Goal: Navigation & Orientation: Find specific page/section

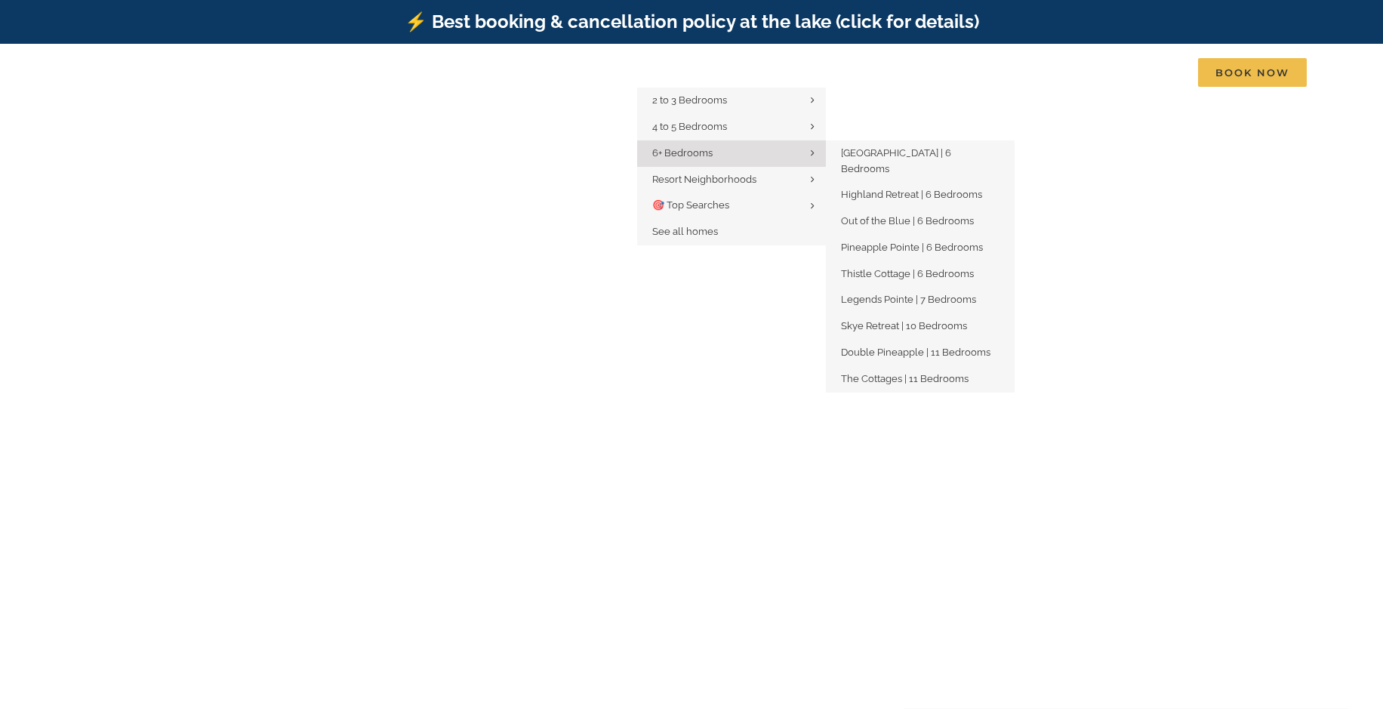
click at [652, 159] on span "6+ Bedrooms" at bounding box center [682, 152] width 60 height 11
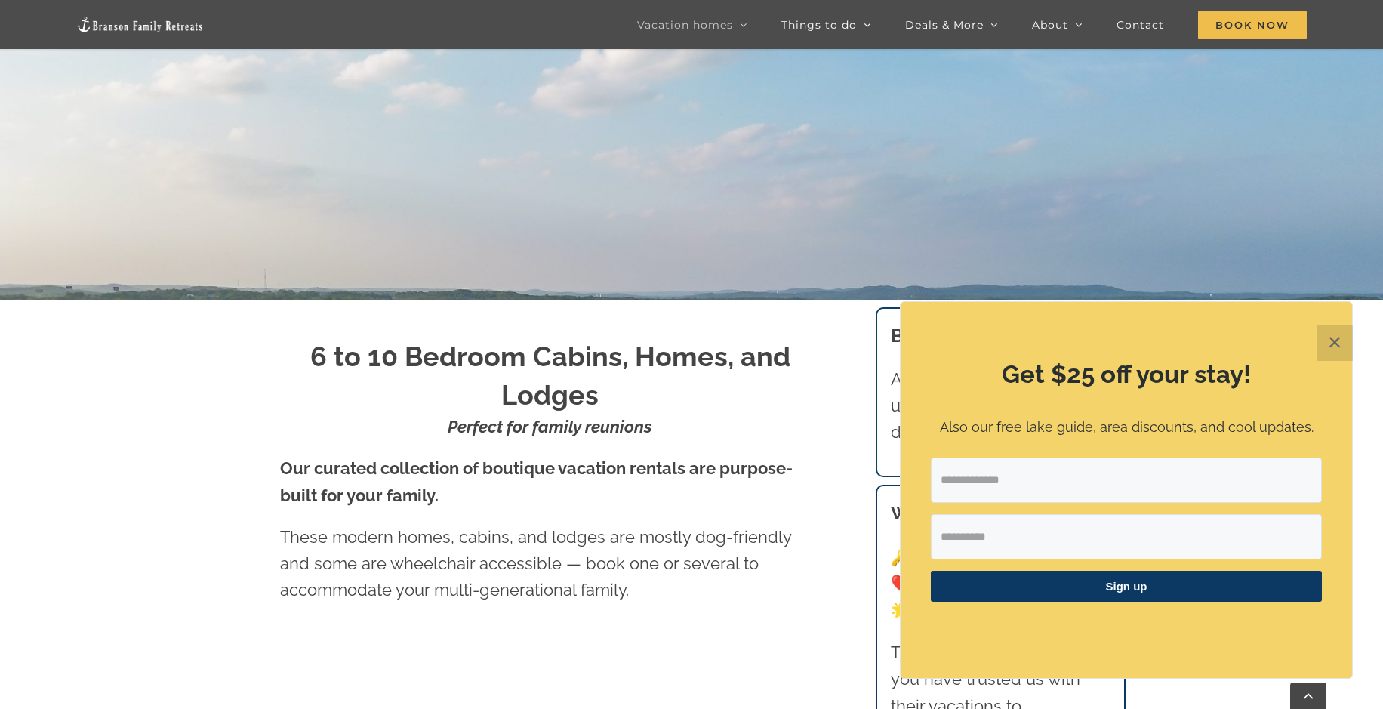
scroll to position [528, 0]
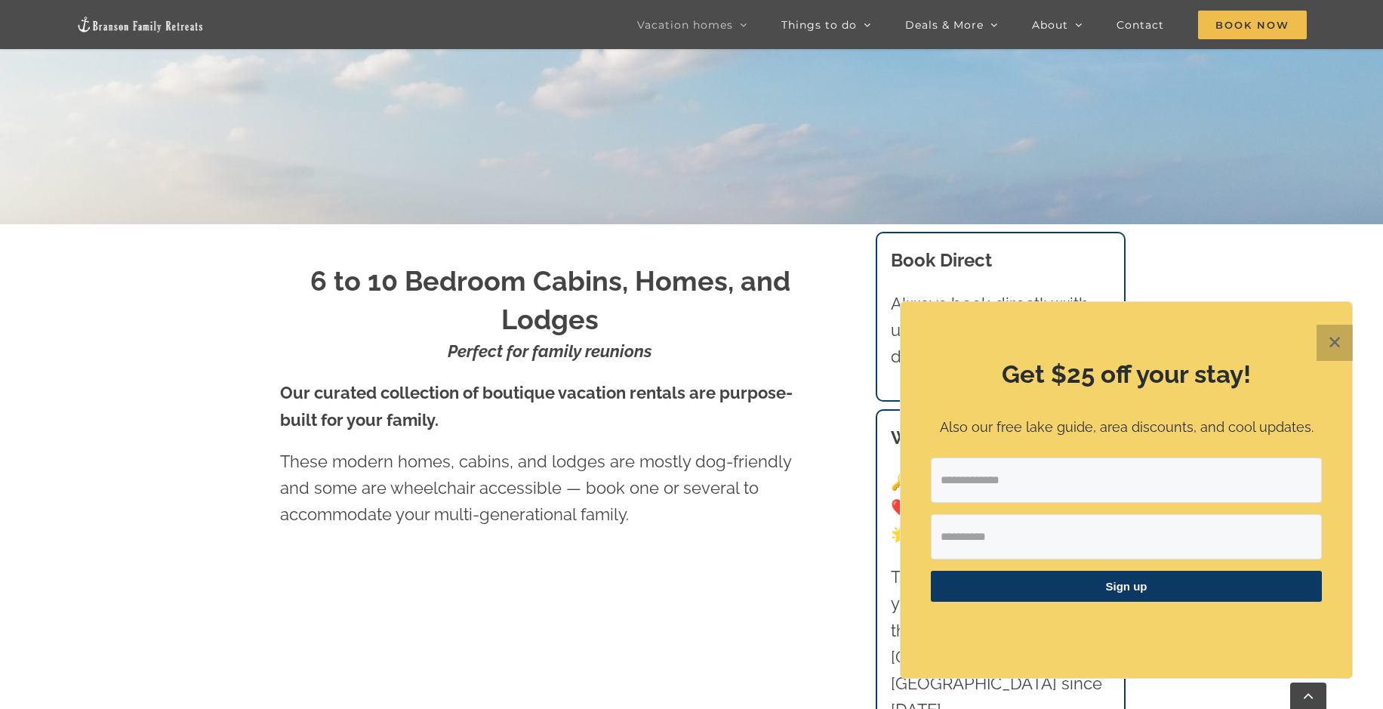
click at [1332, 327] on button "✕" at bounding box center [1335, 343] width 36 height 36
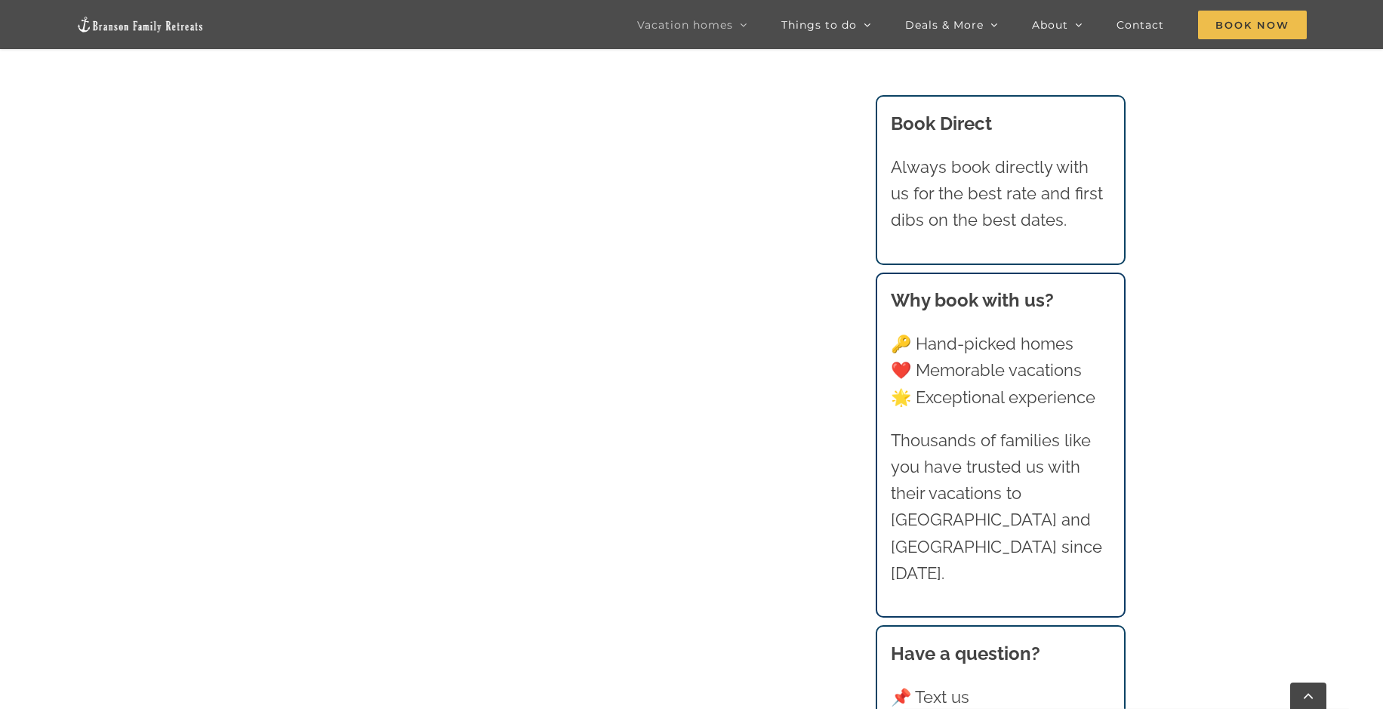
scroll to position [1359, 0]
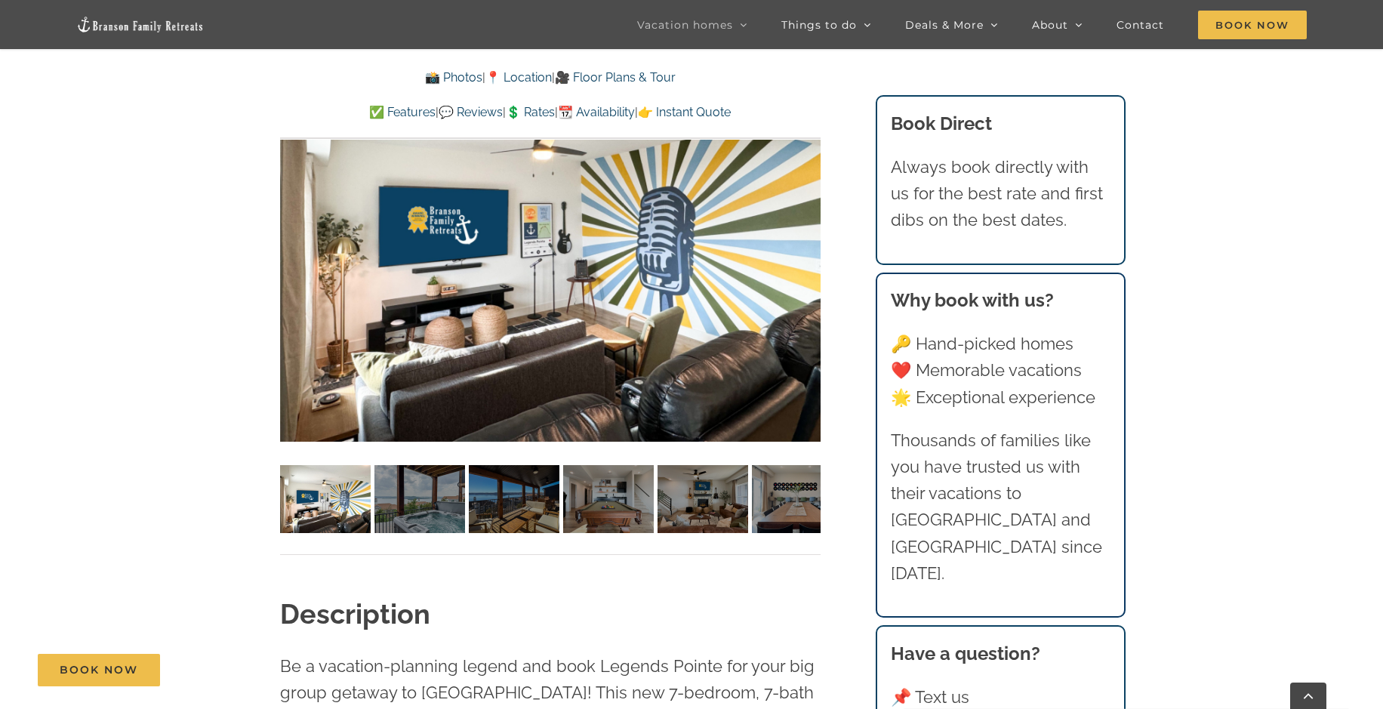
scroll to position [1057, 0]
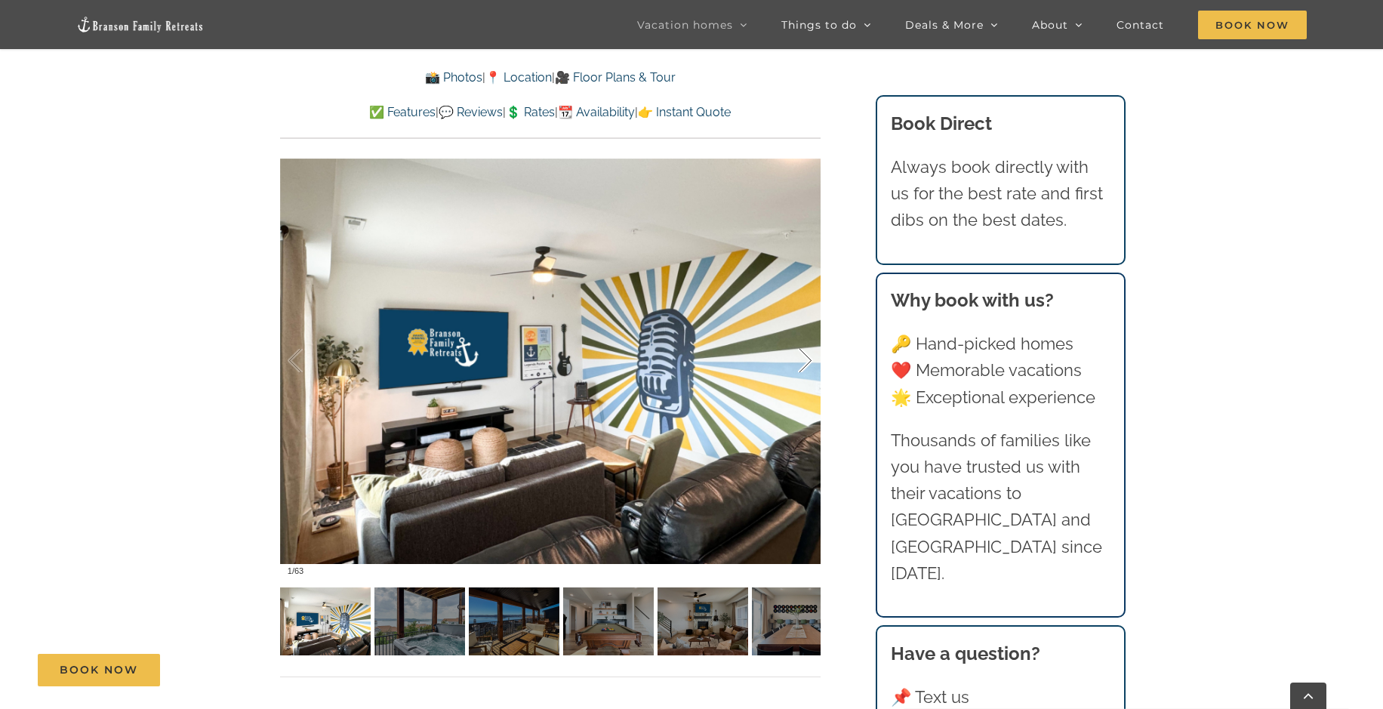
click at [807, 351] on div at bounding box center [789, 361] width 47 height 94
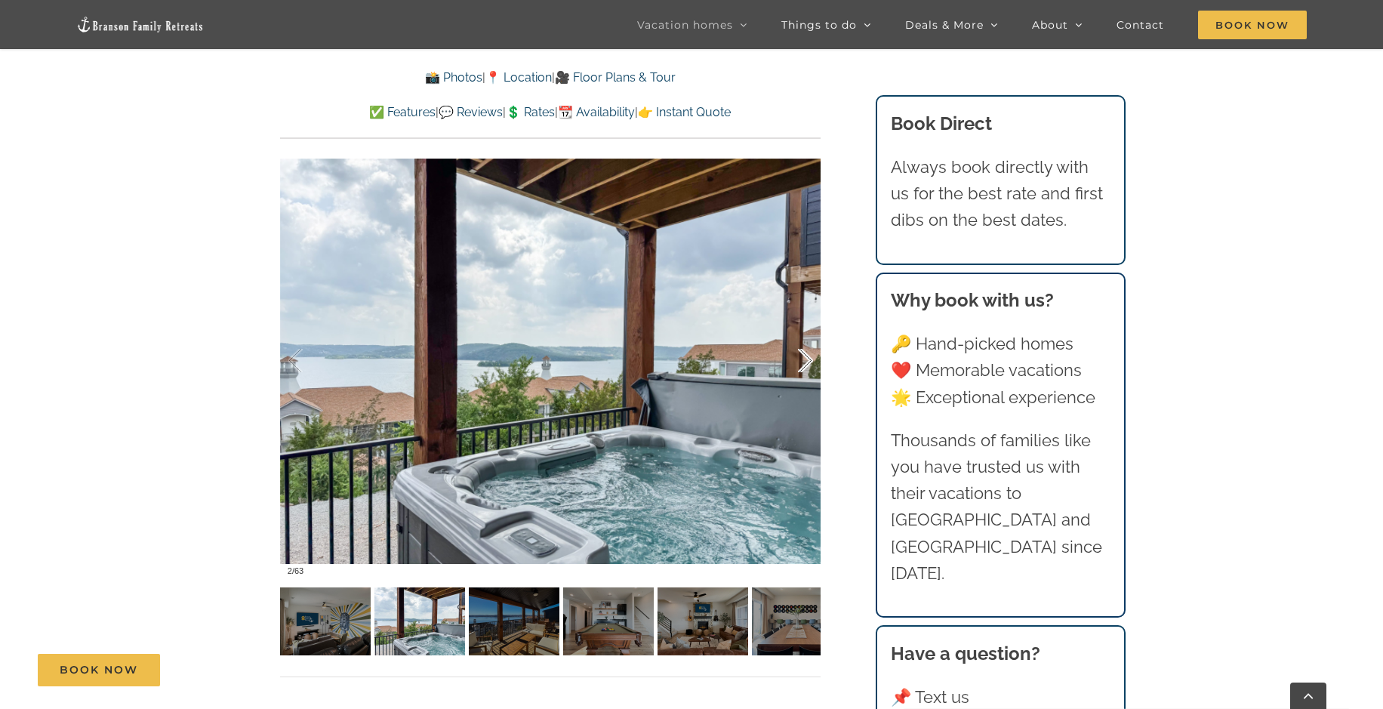
click at [807, 351] on div at bounding box center [789, 361] width 47 height 94
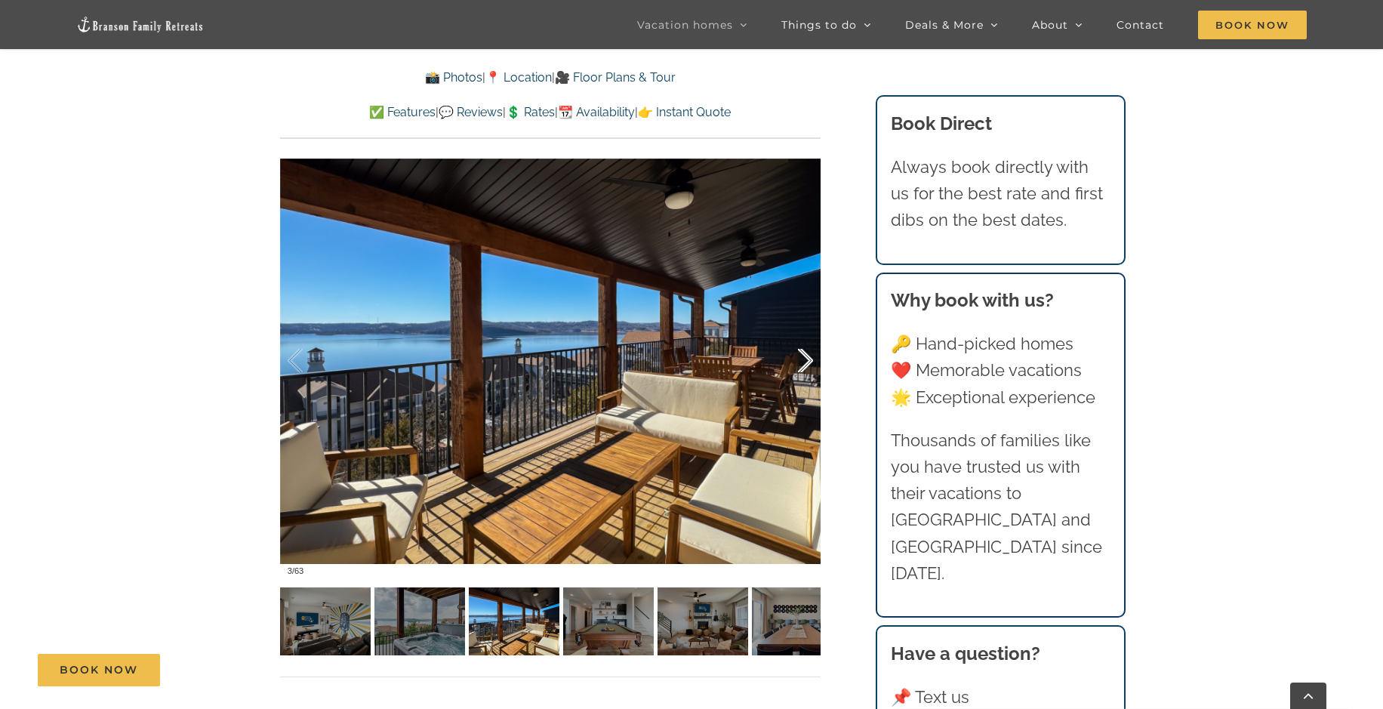
click at [807, 353] on div at bounding box center [789, 361] width 47 height 94
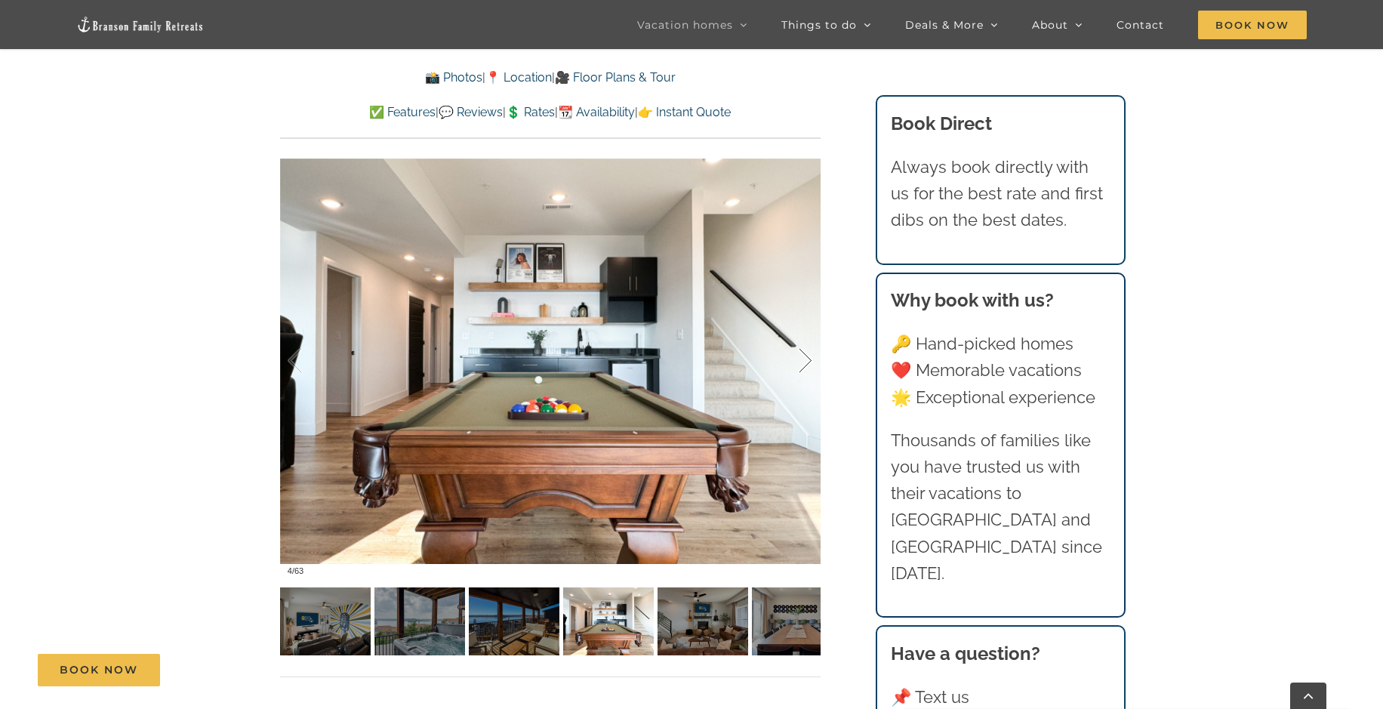
click at [807, 357] on div at bounding box center [789, 361] width 47 height 94
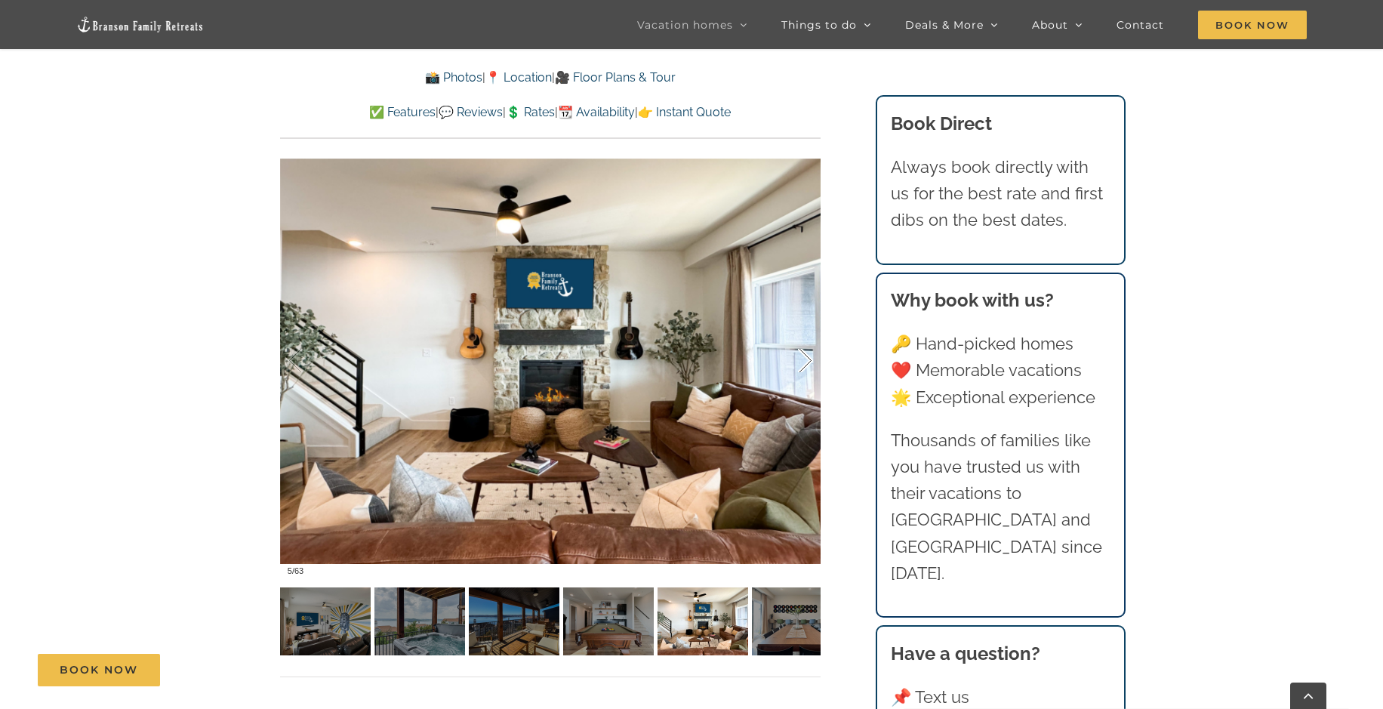
click at [807, 357] on div at bounding box center [789, 361] width 47 height 94
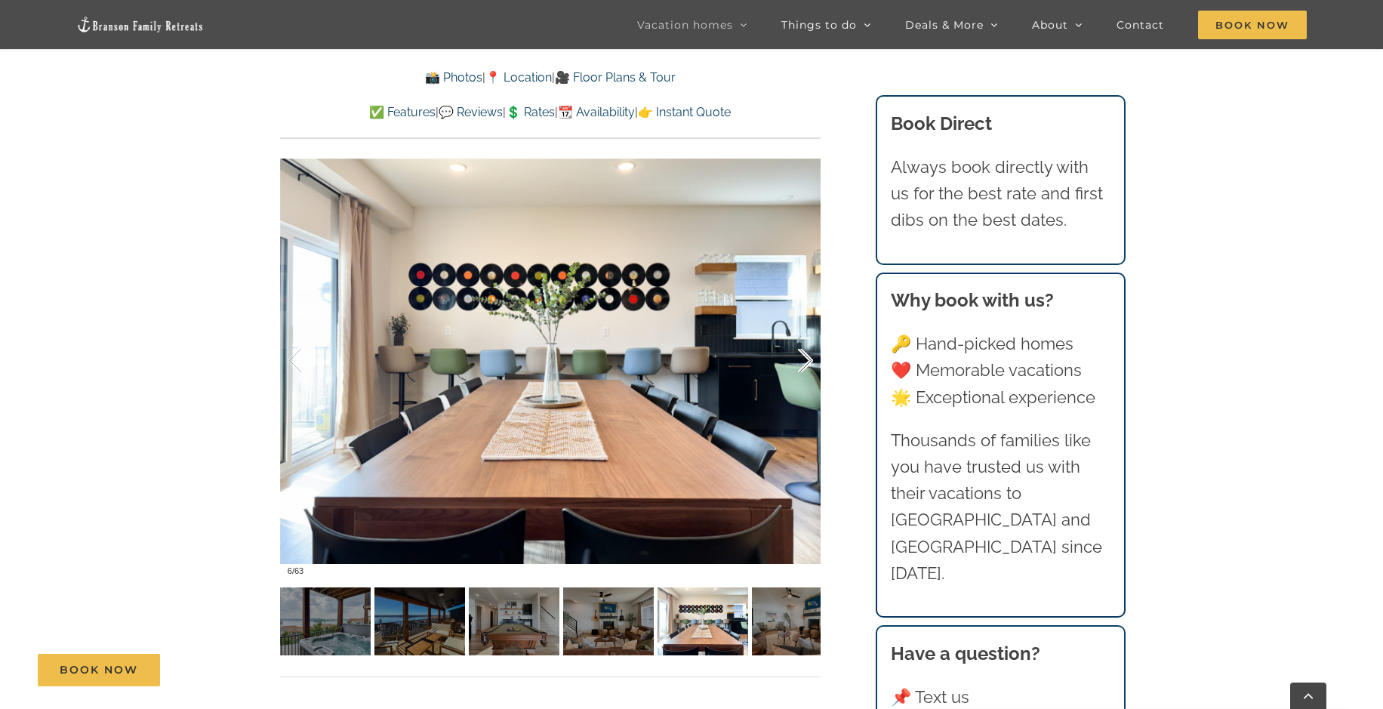
click at [807, 357] on div at bounding box center [789, 361] width 47 height 94
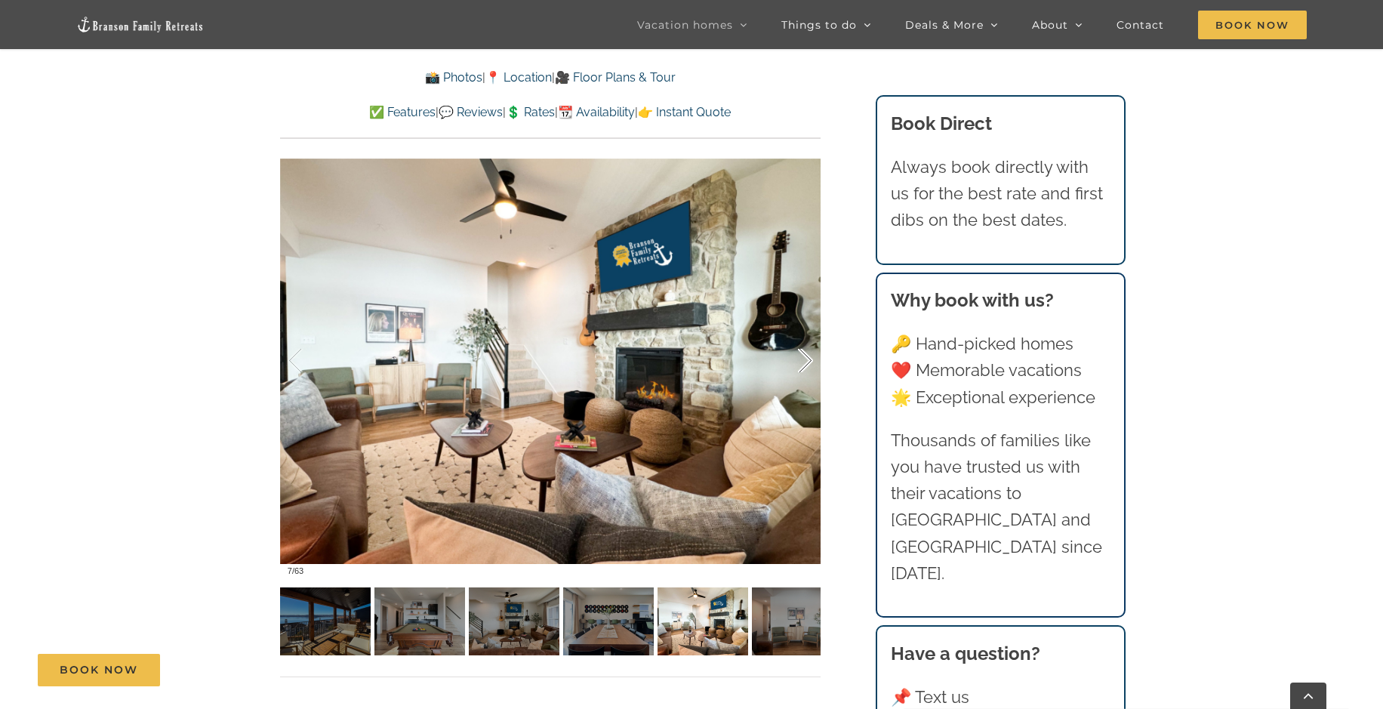
click at [807, 357] on div at bounding box center [789, 361] width 47 height 94
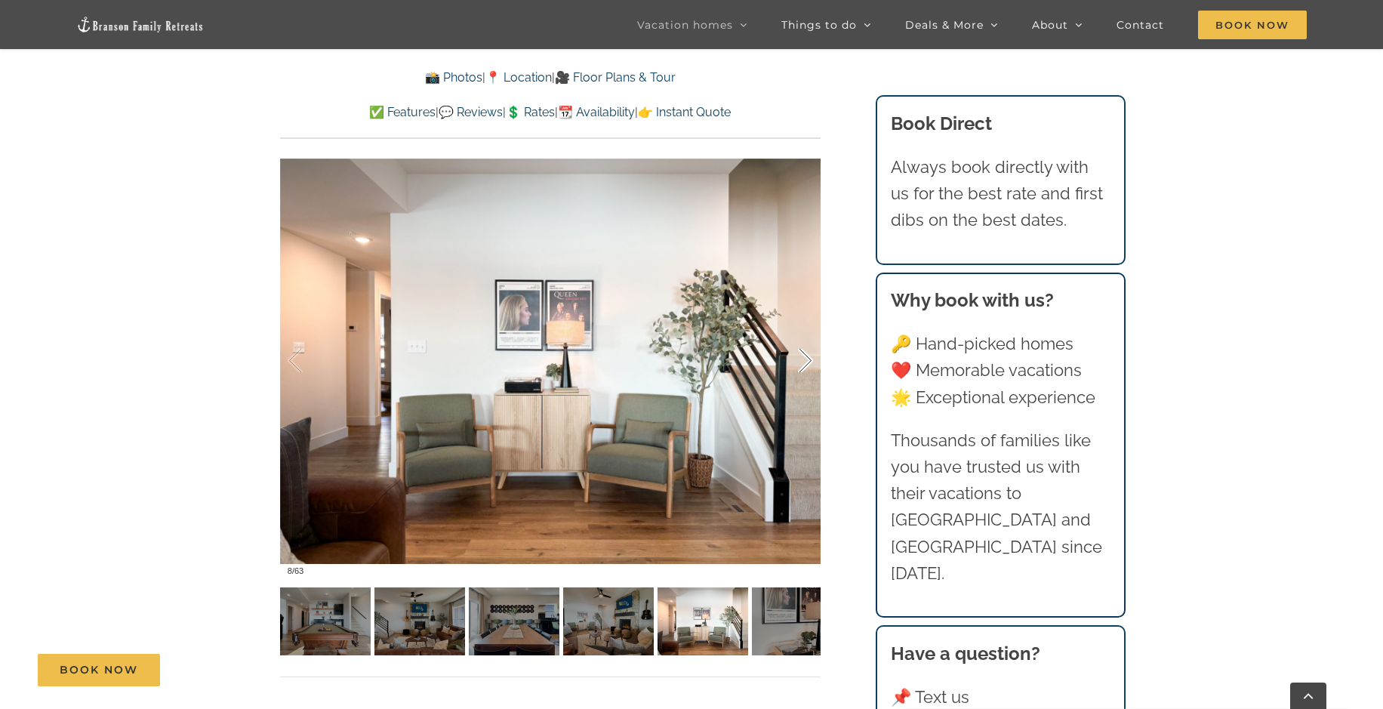
click at [807, 357] on div at bounding box center [789, 361] width 47 height 94
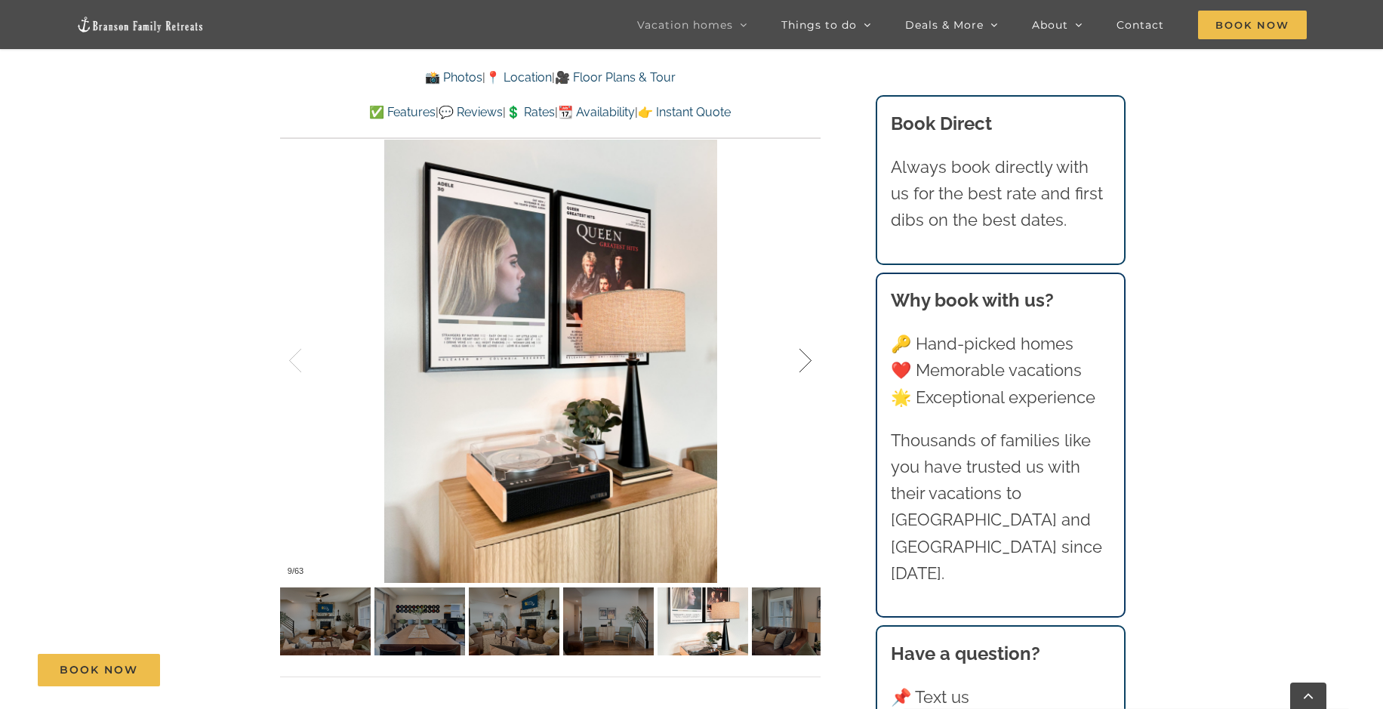
click at [807, 357] on div at bounding box center [789, 361] width 47 height 94
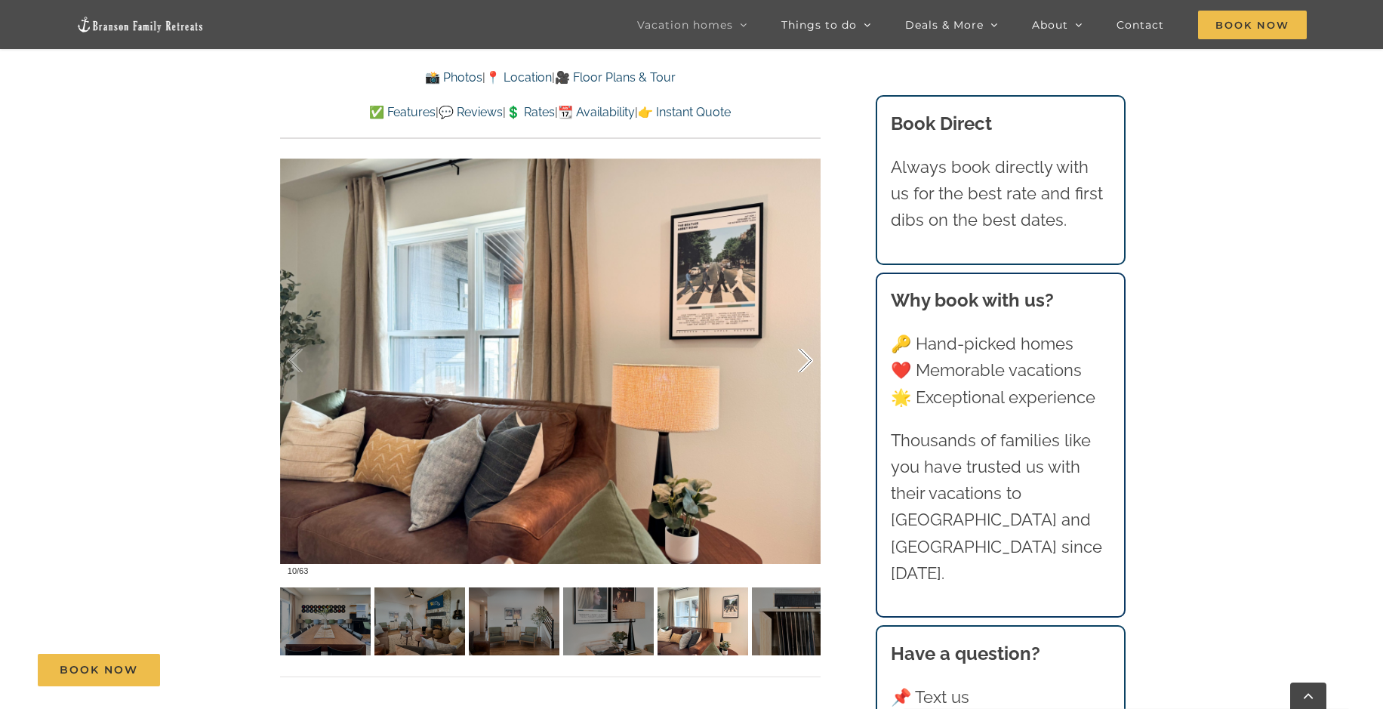
click at [807, 357] on div at bounding box center [789, 361] width 47 height 94
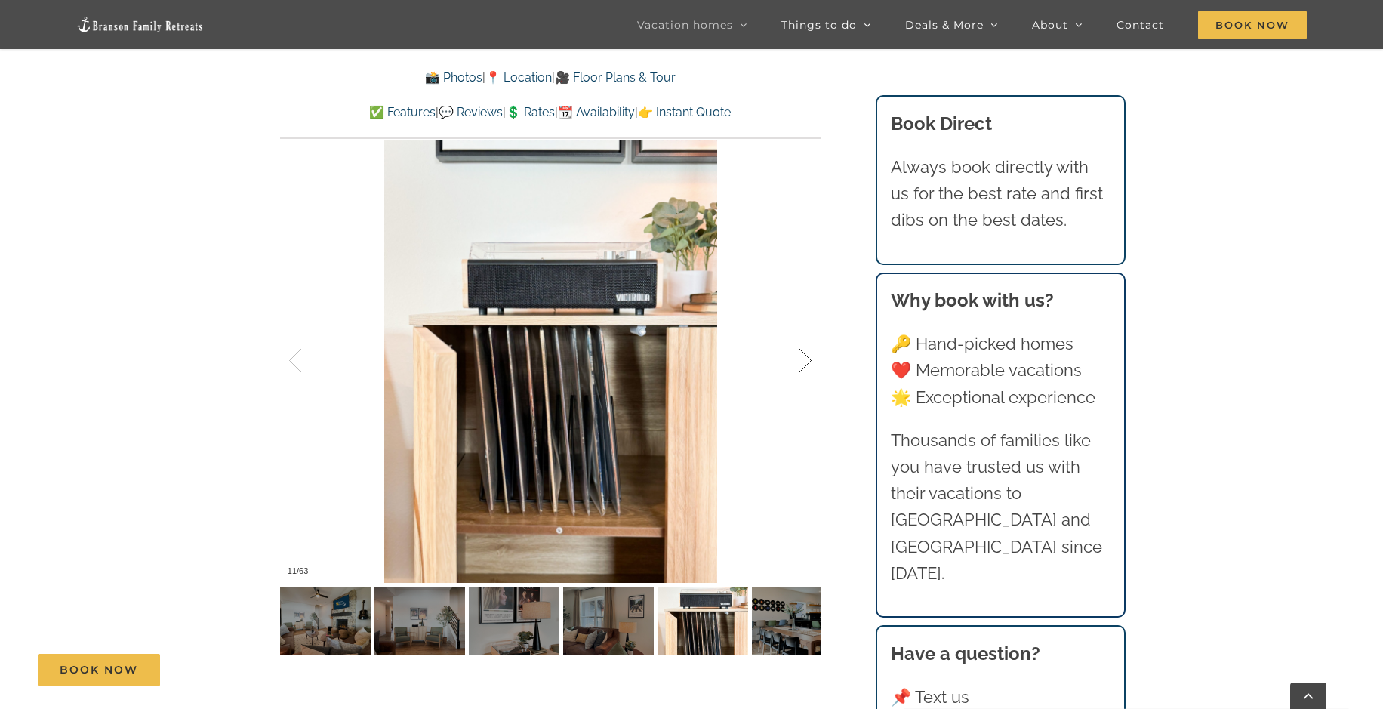
click at [807, 357] on div at bounding box center [789, 361] width 47 height 94
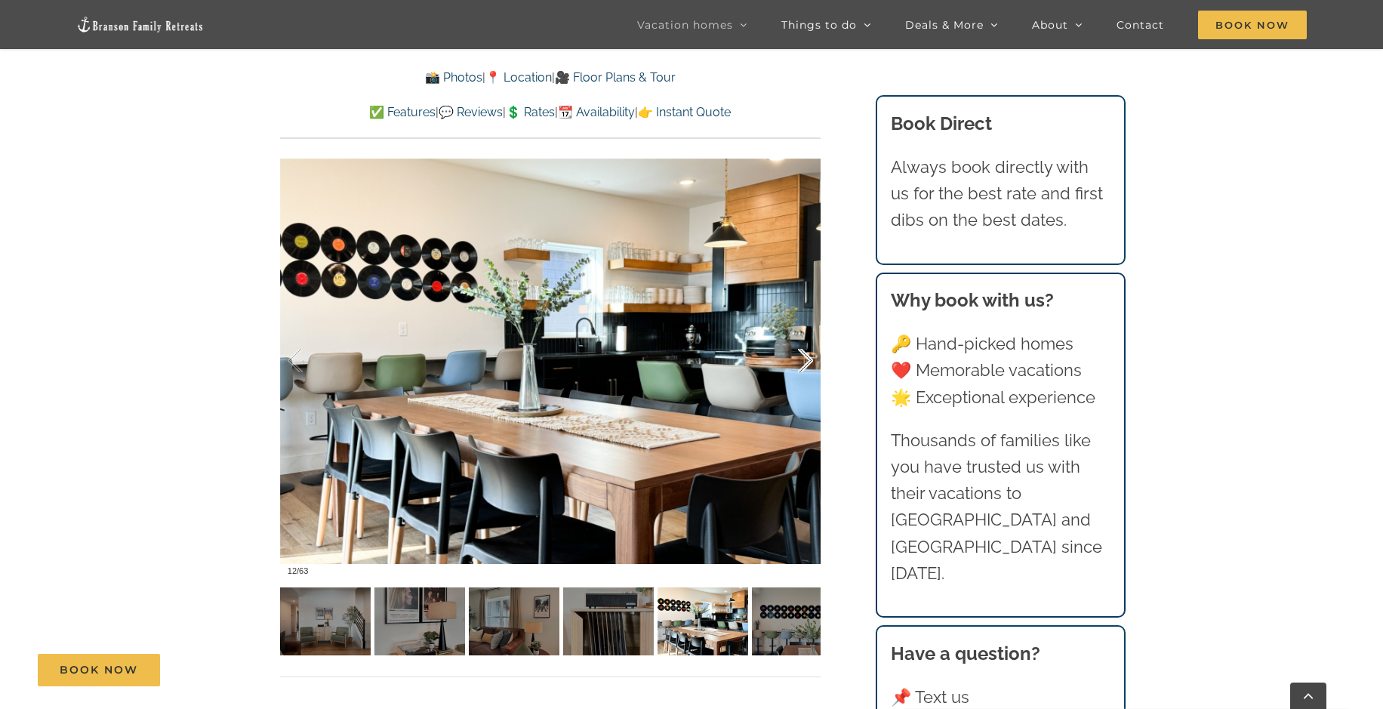
click at [807, 357] on div at bounding box center [789, 361] width 47 height 94
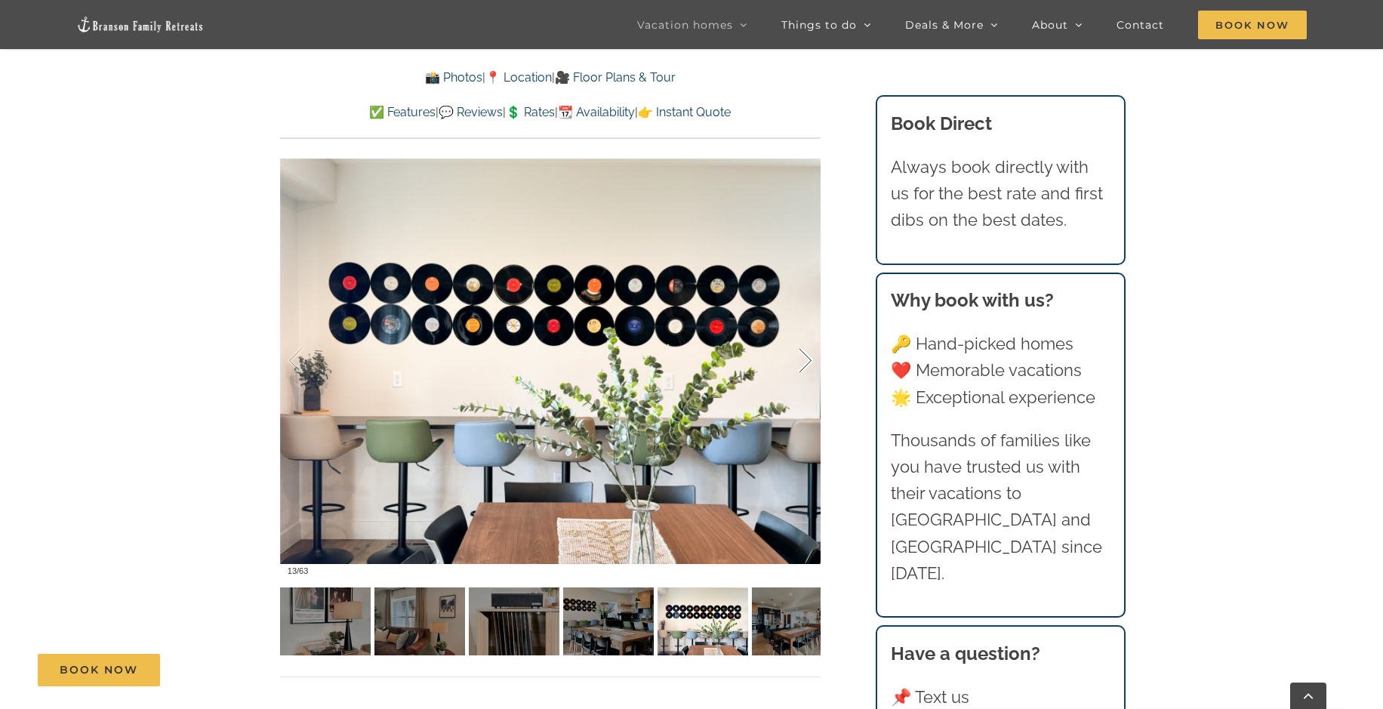
click at [807, 357] on div at bounding box center [789, 361] width 47 height 94
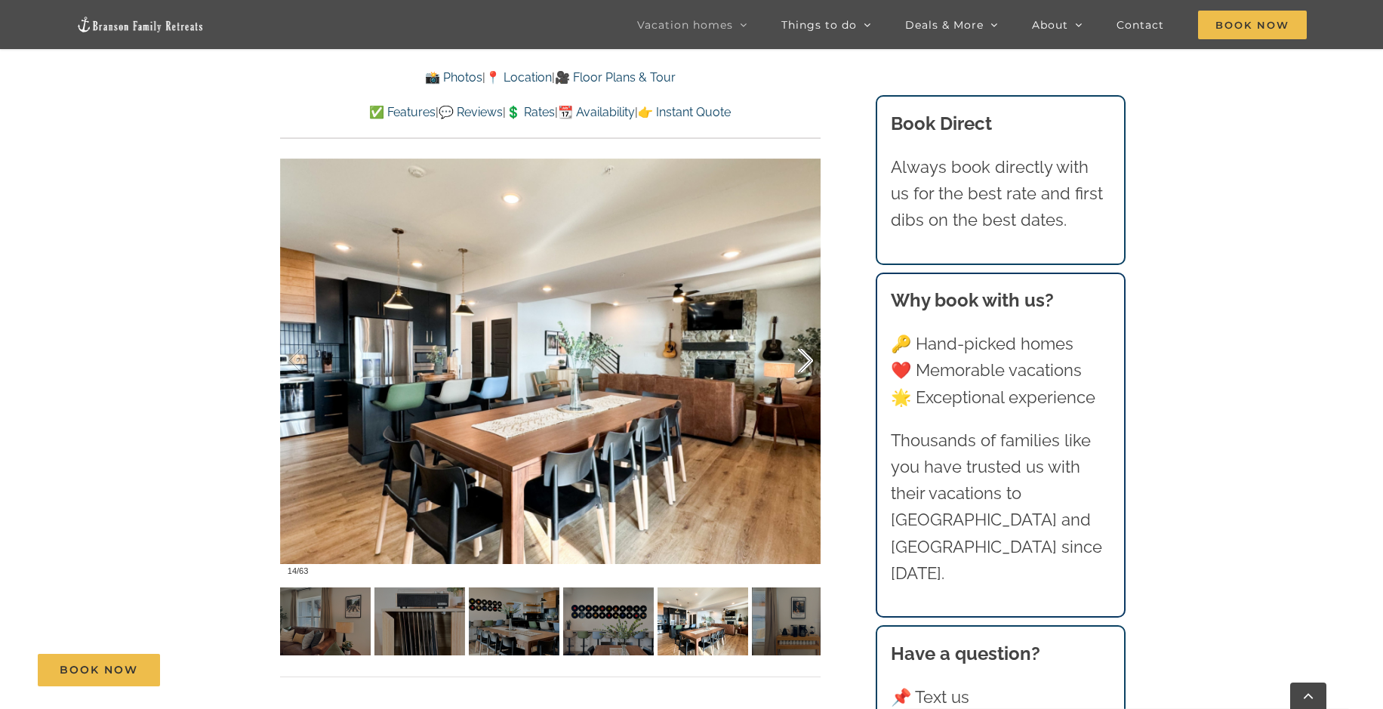
click at [807, 357] on div at bounding box center [789, 361] width 47 height 94
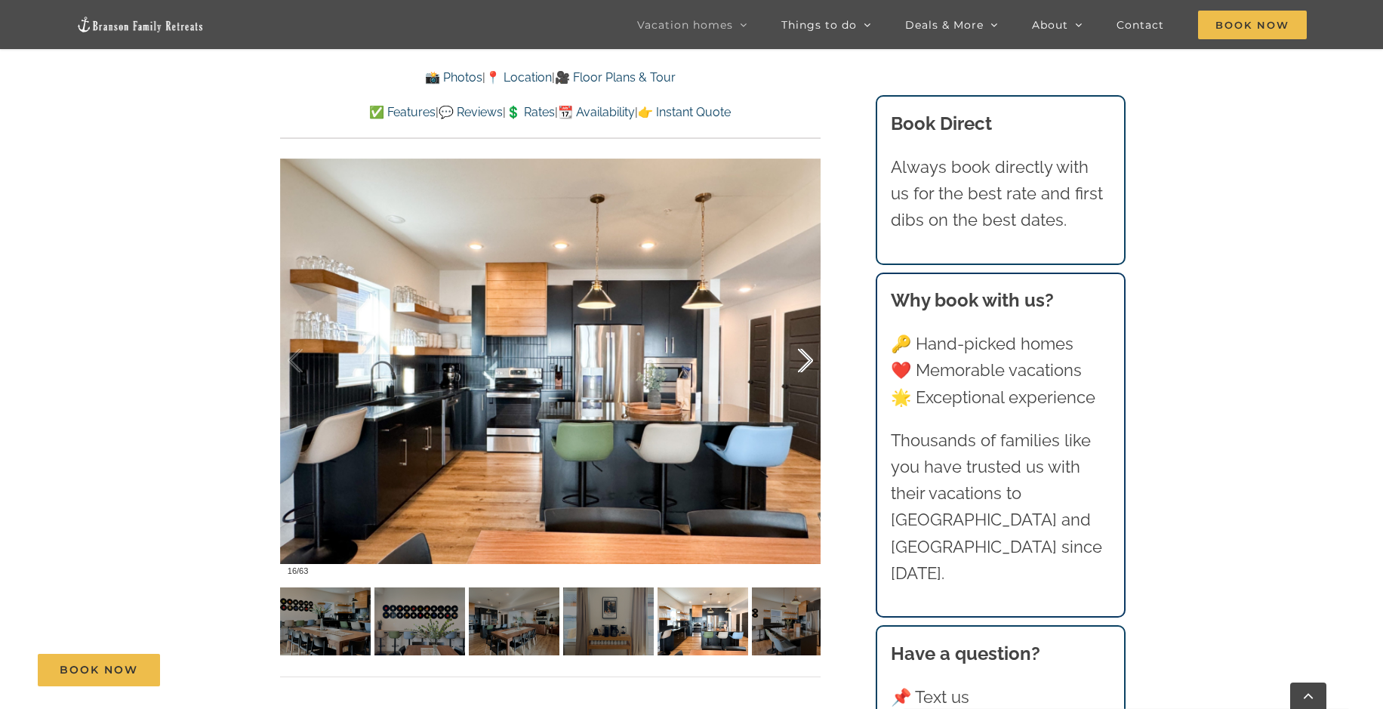
click at [807, 357] on div at bounding box center [789, 361] width 47 height 94
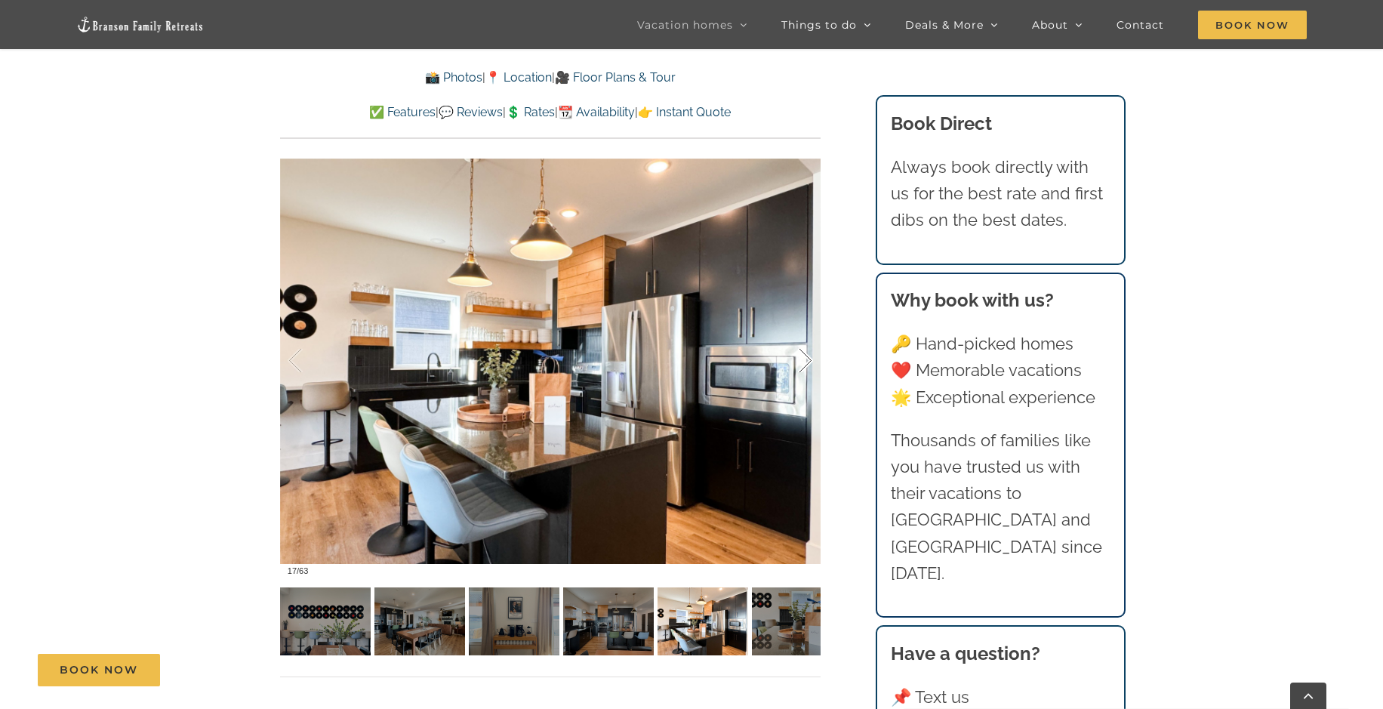
click at [807, 357] on div at bounding box center [789, 361] width 47 height 94
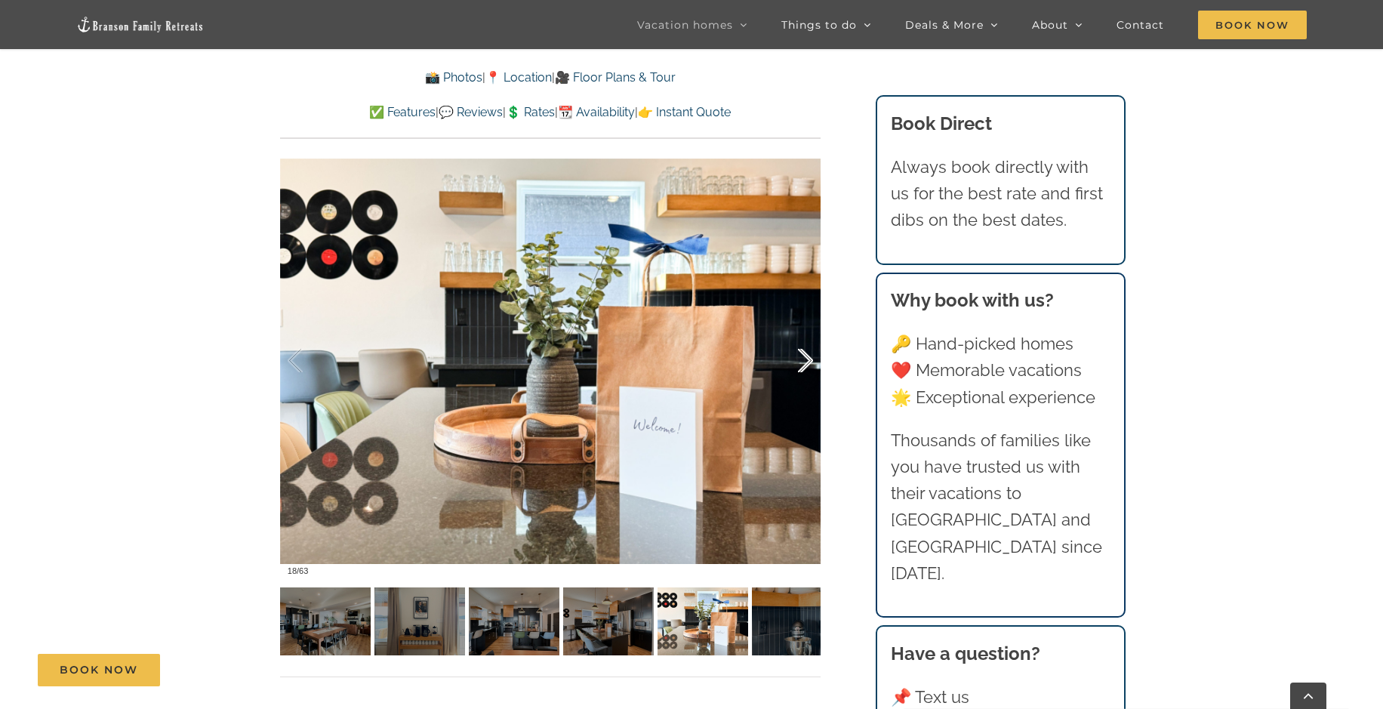
click at [807, 357] on div at bounding box center [789, 361] width 47 height 94
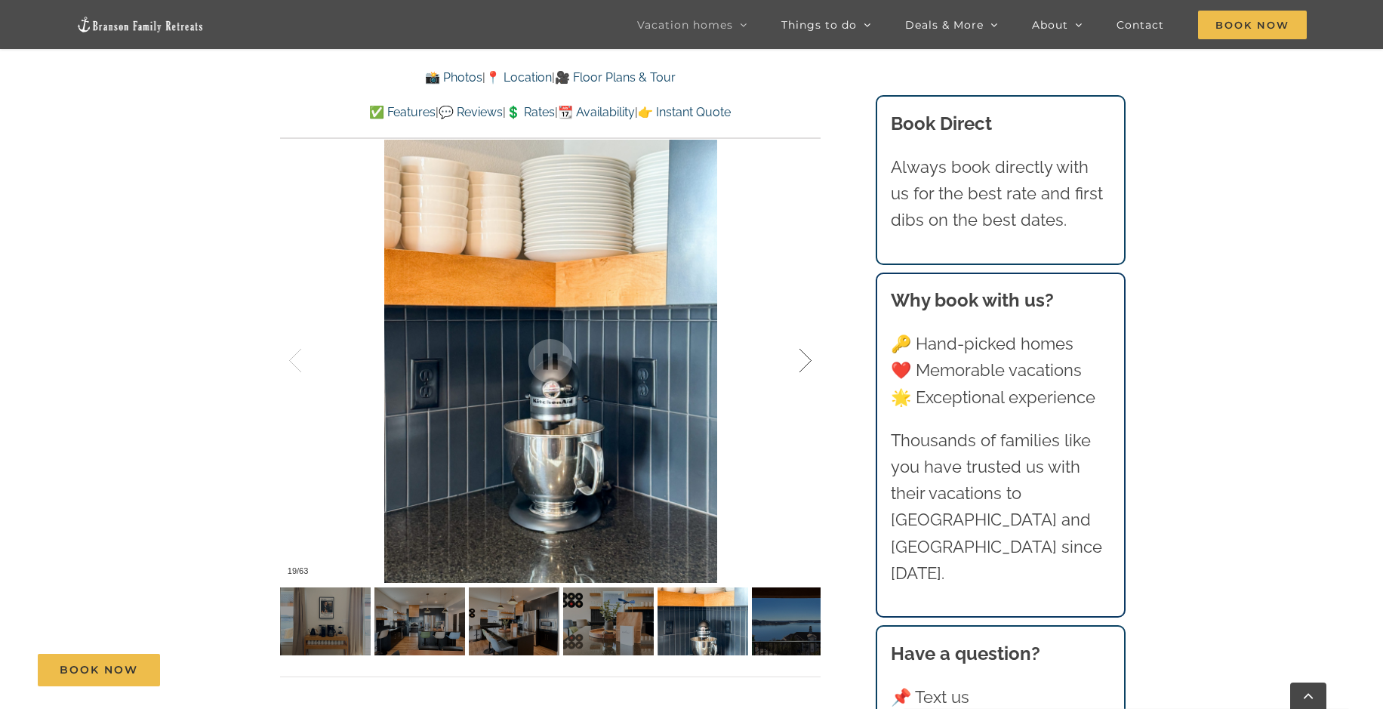
click at [807, 364] on div at bounding box center [789, 361] width 47 height 94
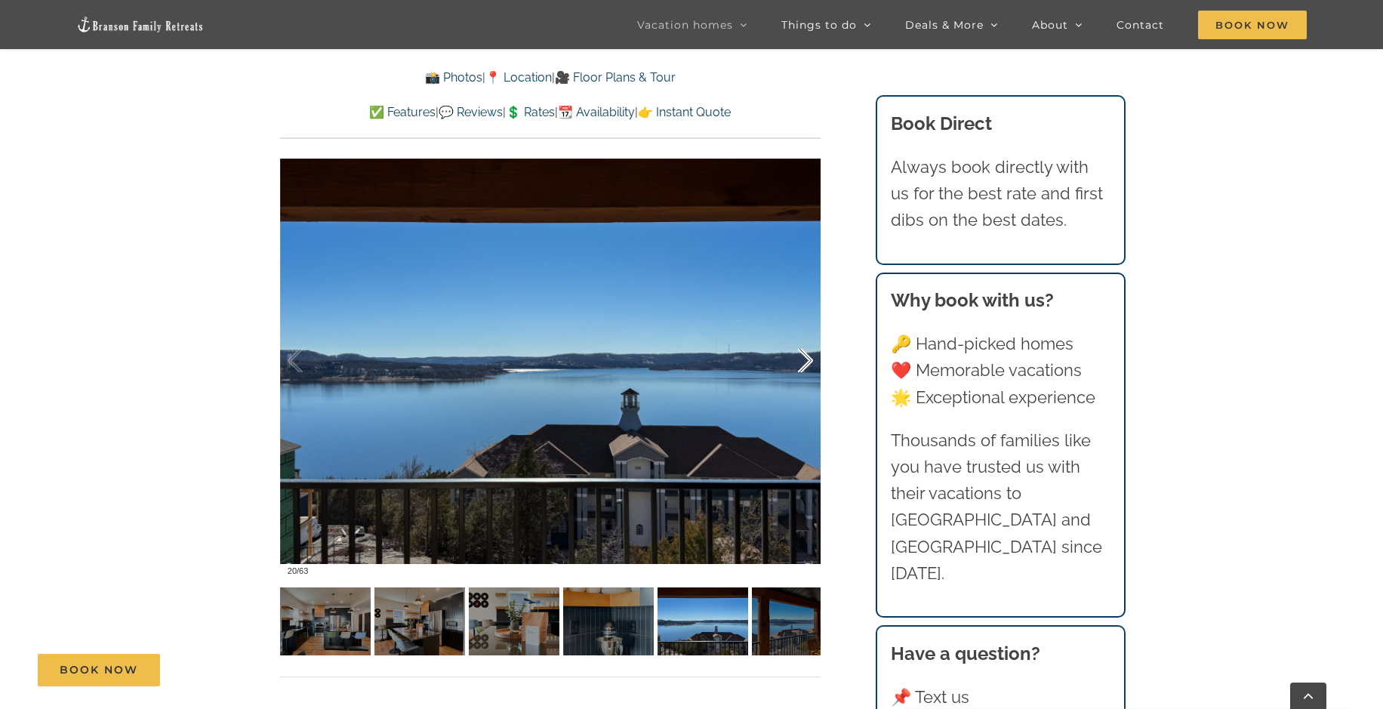
click at [807, 364] on div at bounding box center [789, 361] width 47 height 94
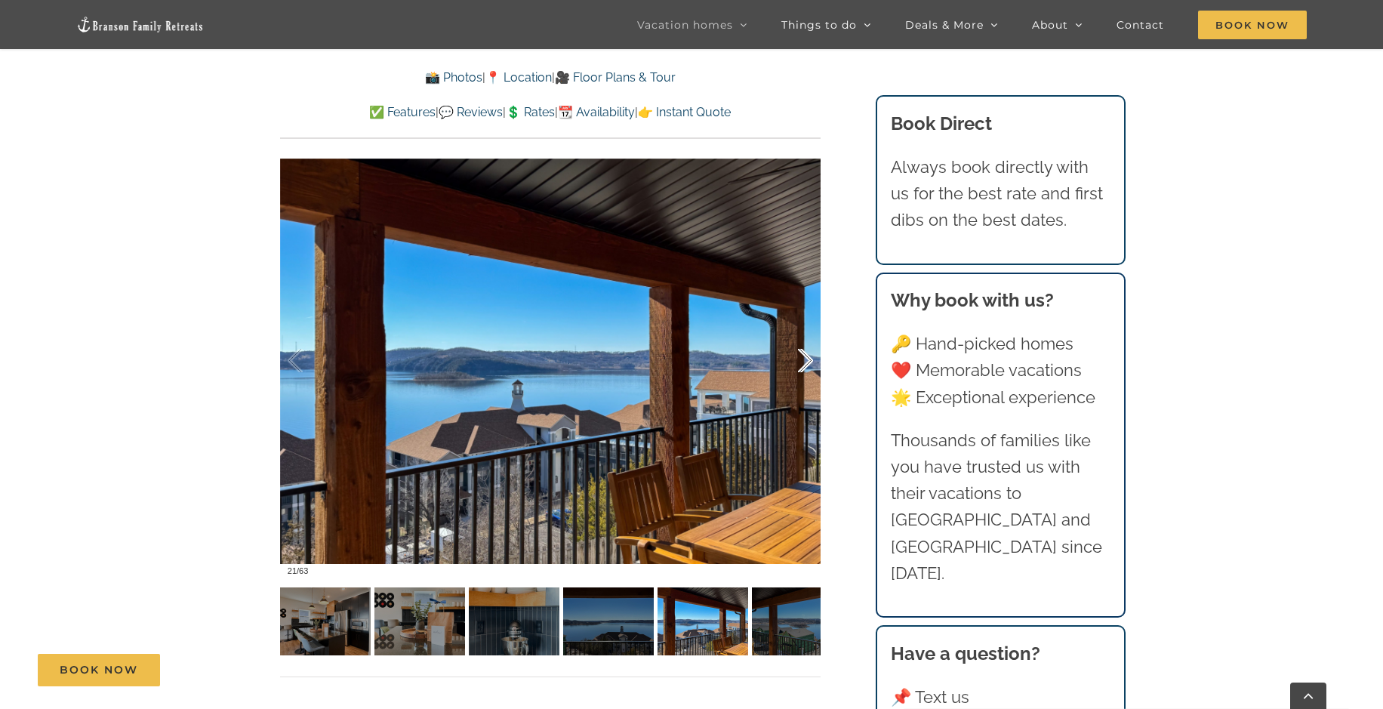
click at [807, 364] on div at bounding box center [789, 361] width 47 height 94
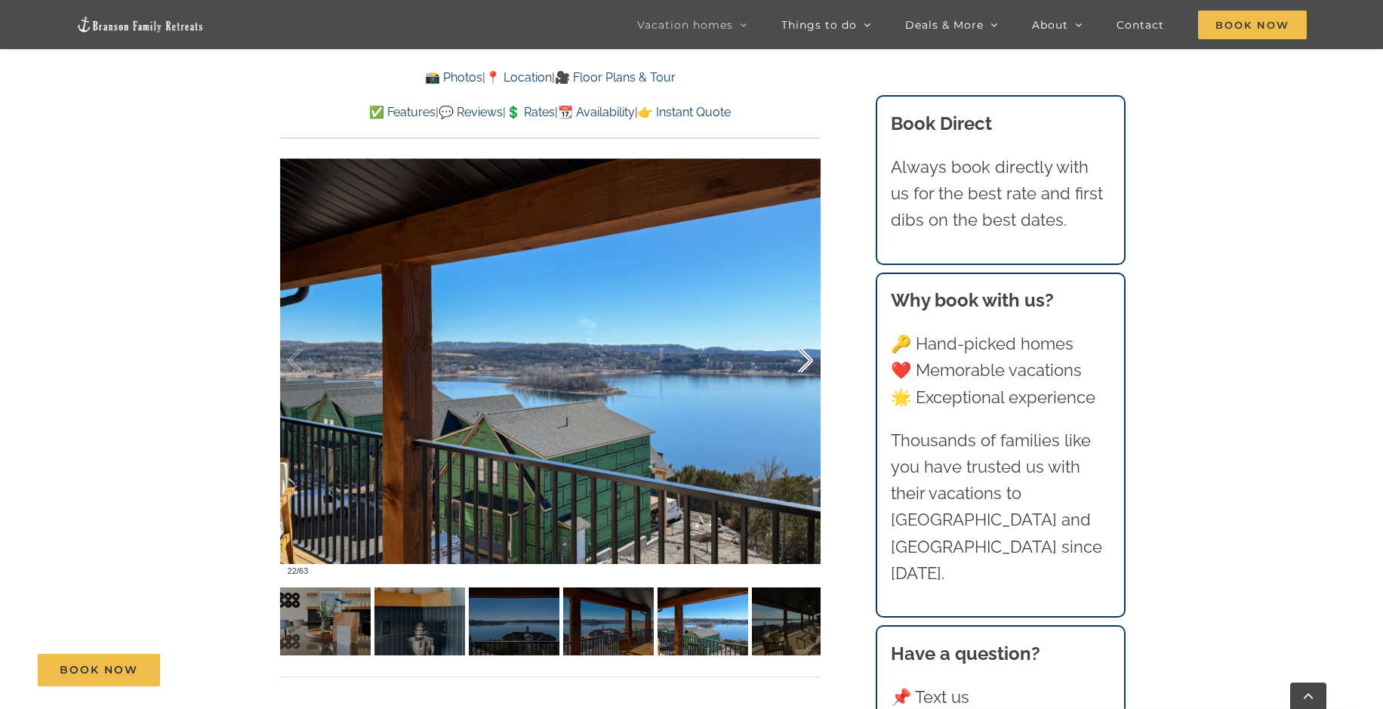
click at [807, 364] on div at bounding box center [789, 361] width 47 height 94
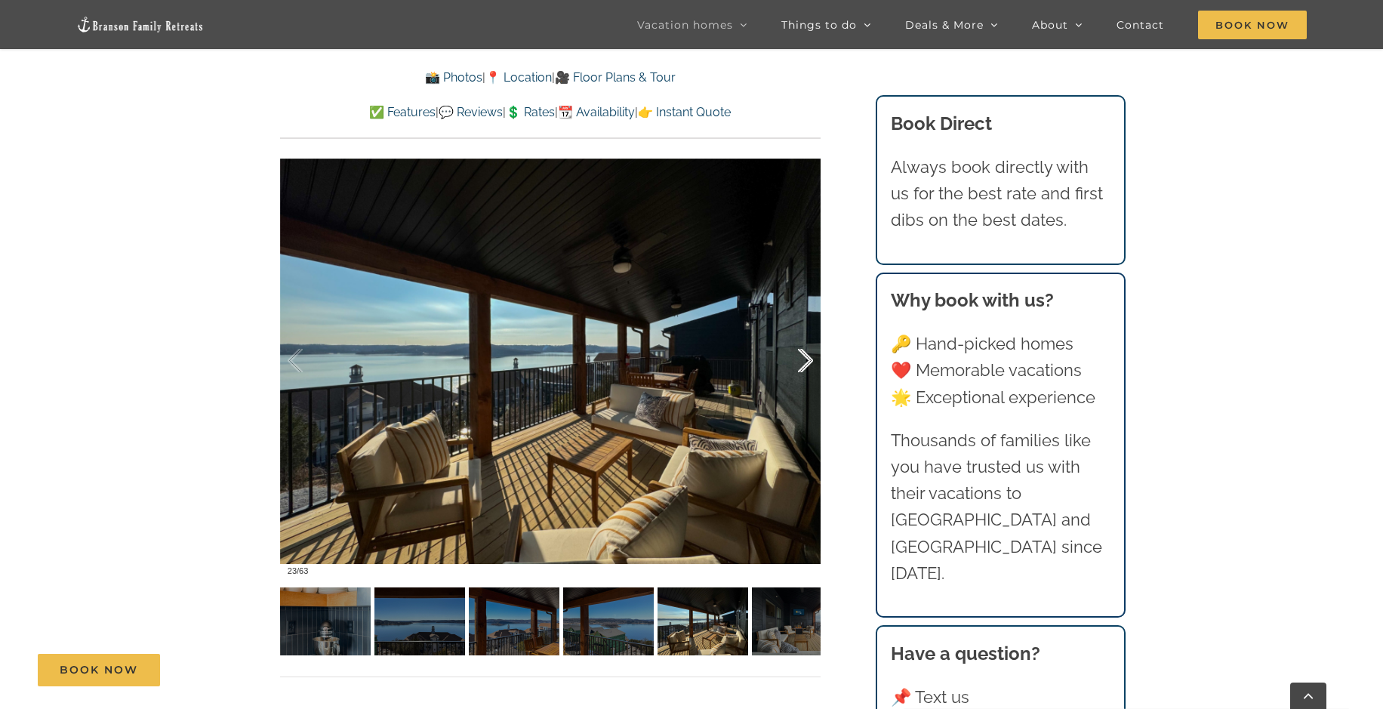
click at [807, 364] on div at bounding box center [789, 361] width 47 height 94
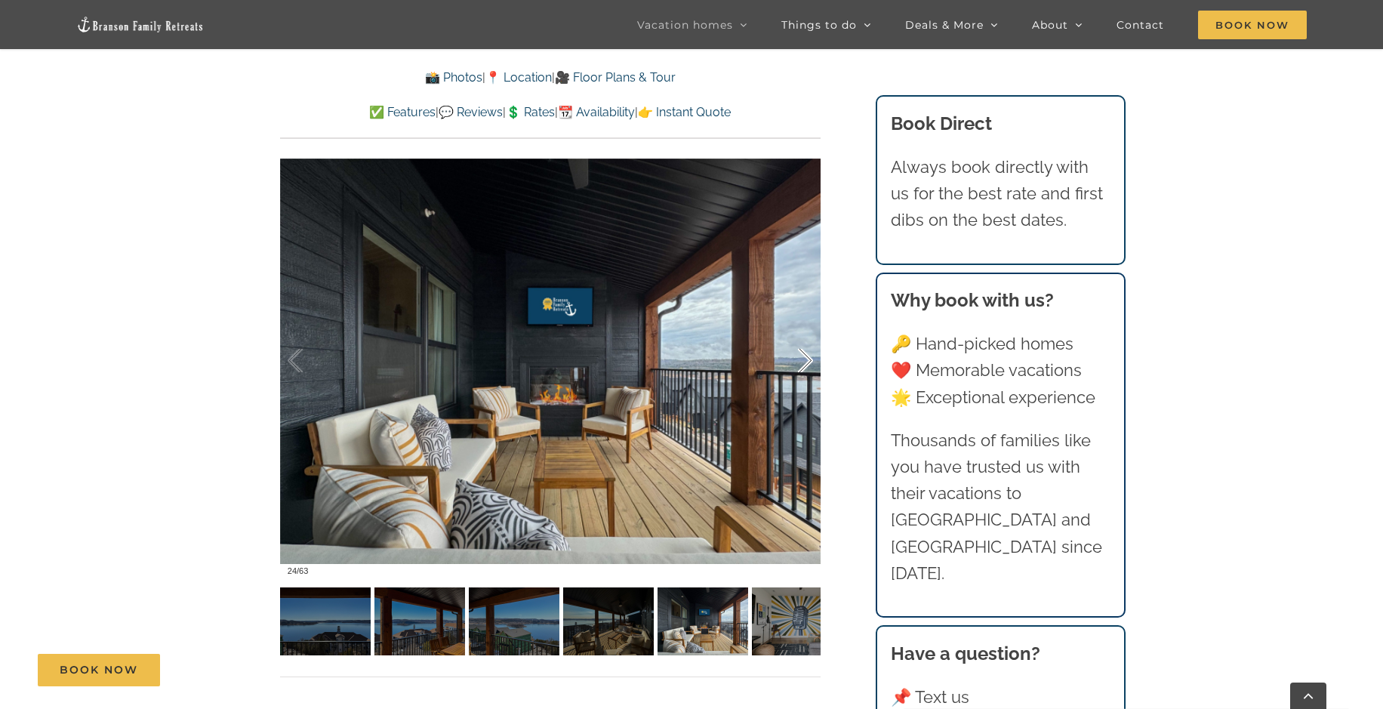
click at [807, 364] on div at bounding box center [789, 361] width 47 height 94
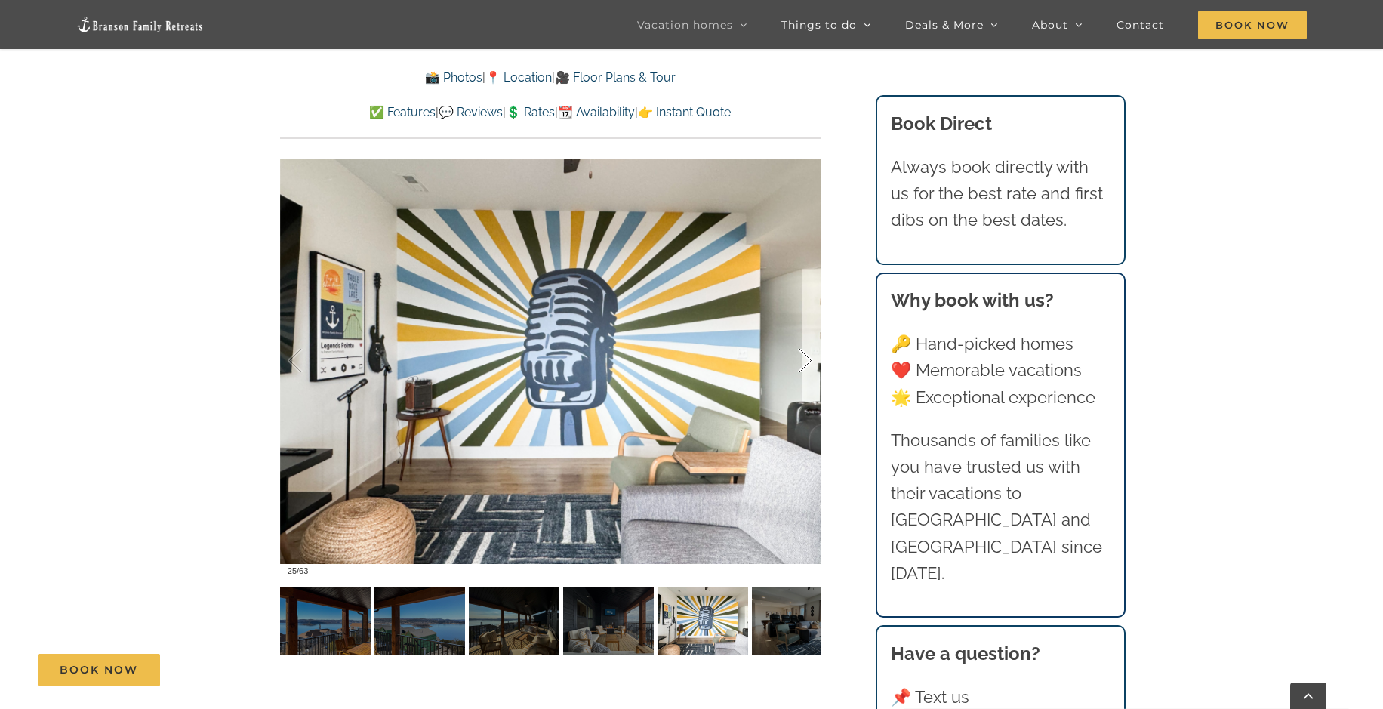
click at [807, 364] on div at bounding box center [789, 361] width 47 height 94
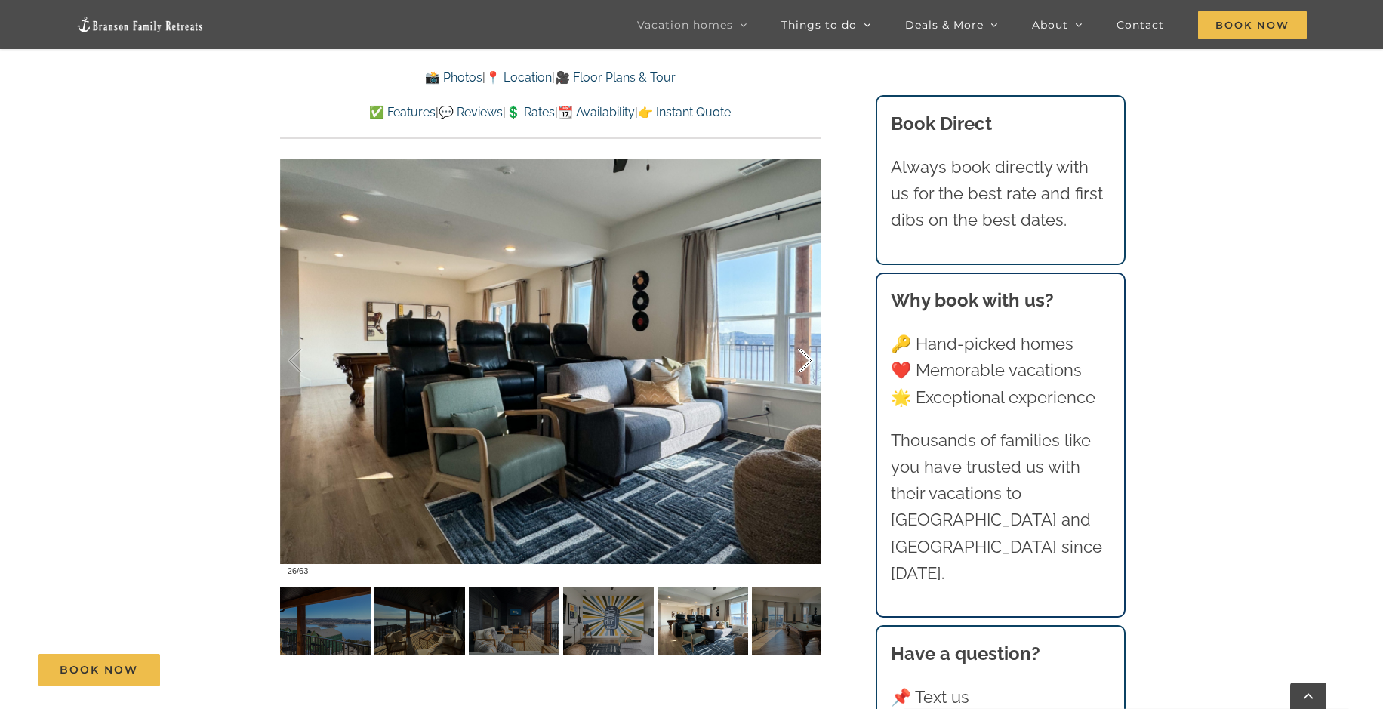
click at [807, 364] on div at bounding box center [789, 361] width 47 height 94
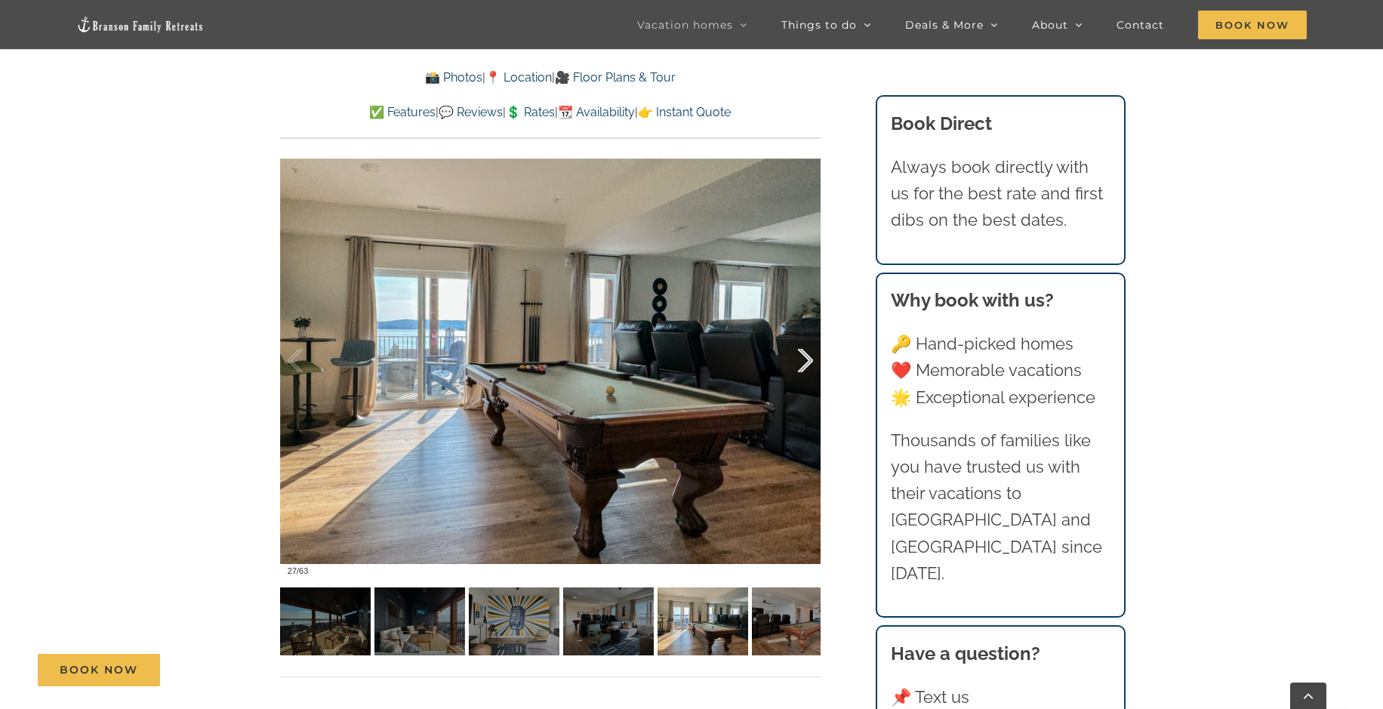
click at [807, 364] on div at bounding box center [789, 361] width 47 height 94
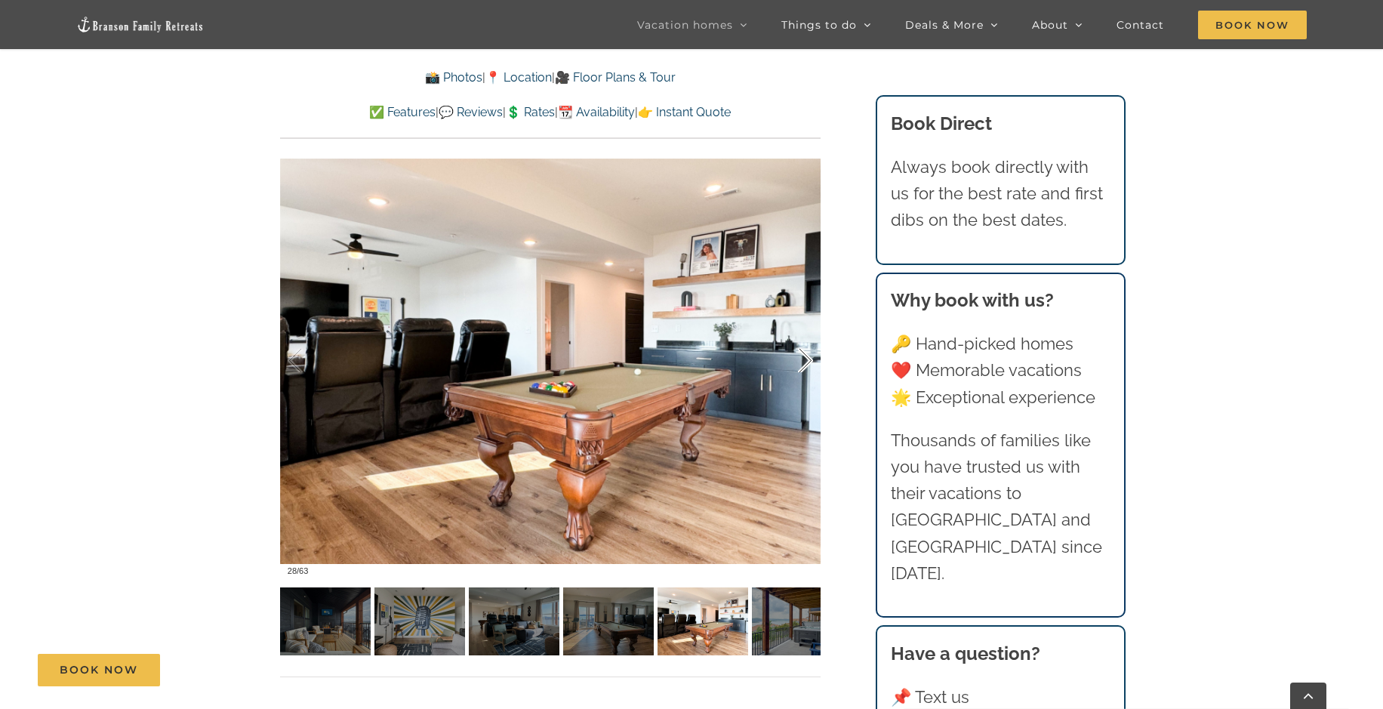
click at [807, 364] on div at bounding box center [789, 361] width 47 height 94
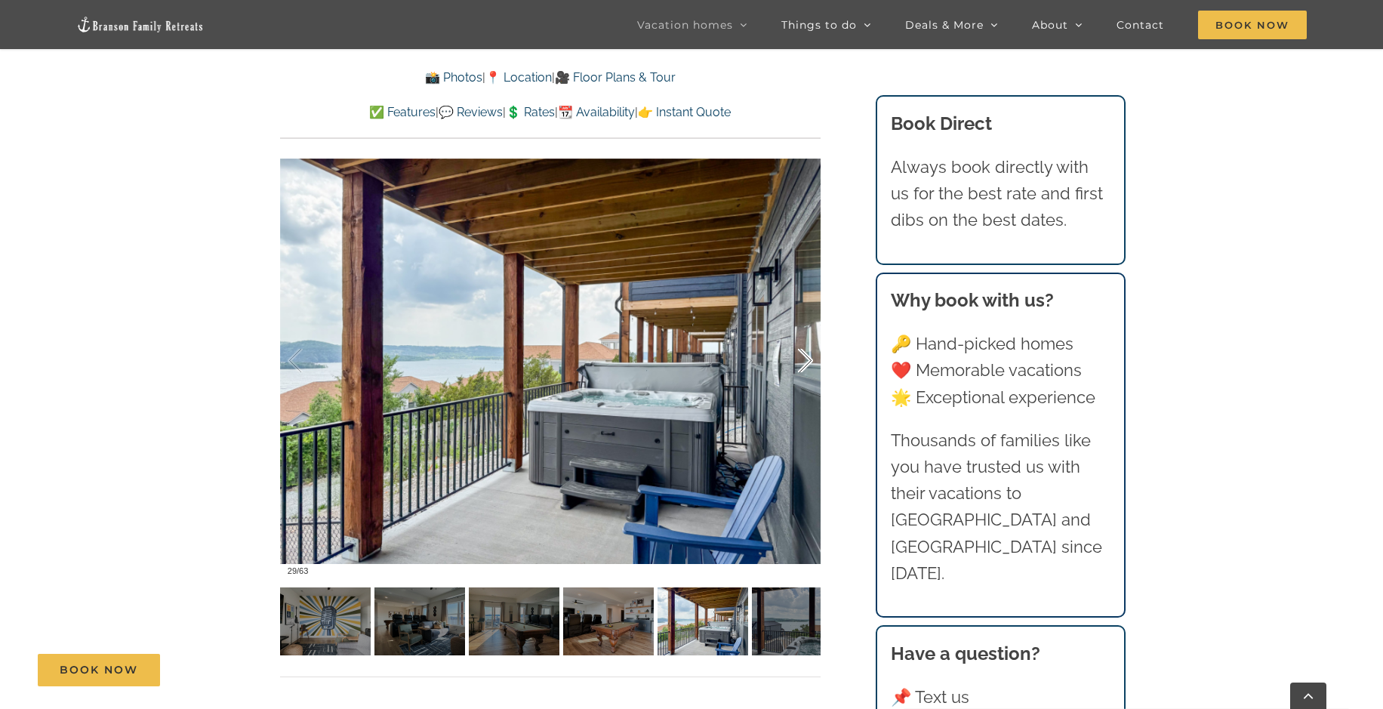
click at [807, 364] on div at bounding box center [789, 361] width 47 height 94
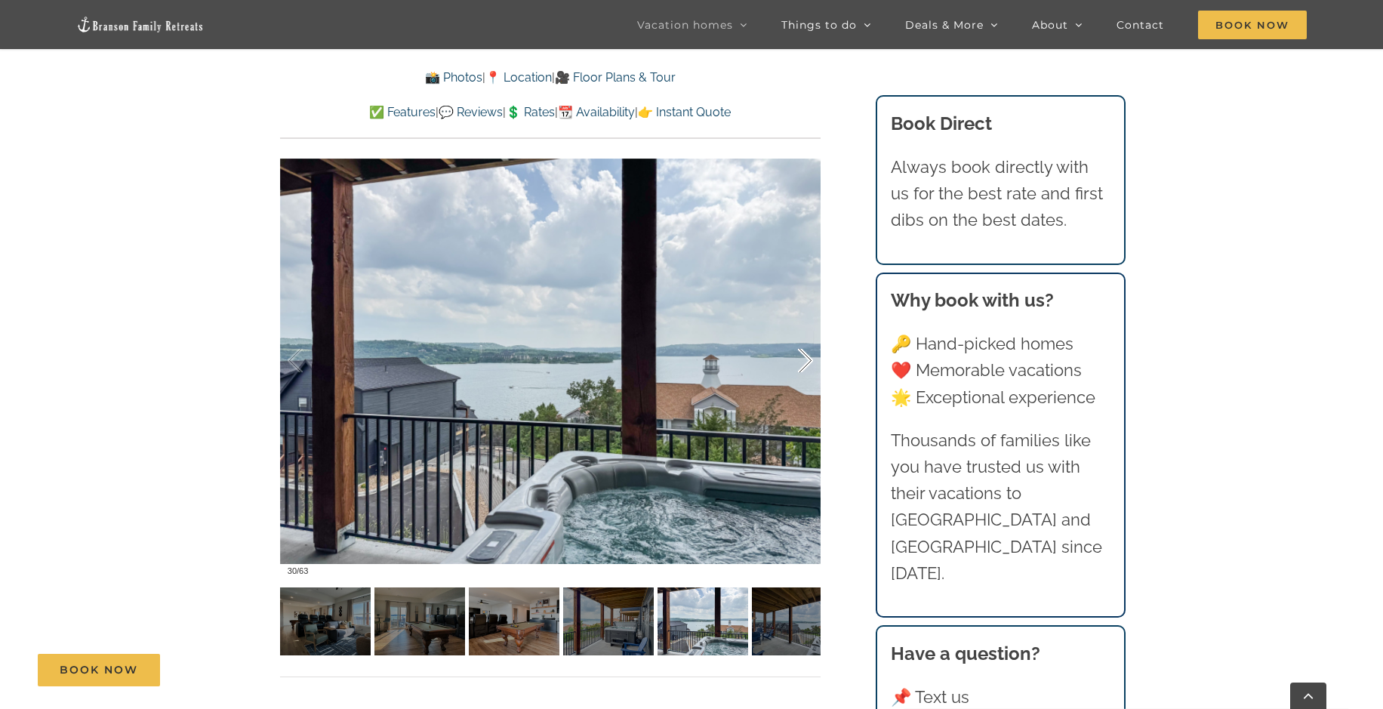
scroll to position [0, 0]
click at [807, 364] on div at bounding box center [789, 361] width 47 height 94
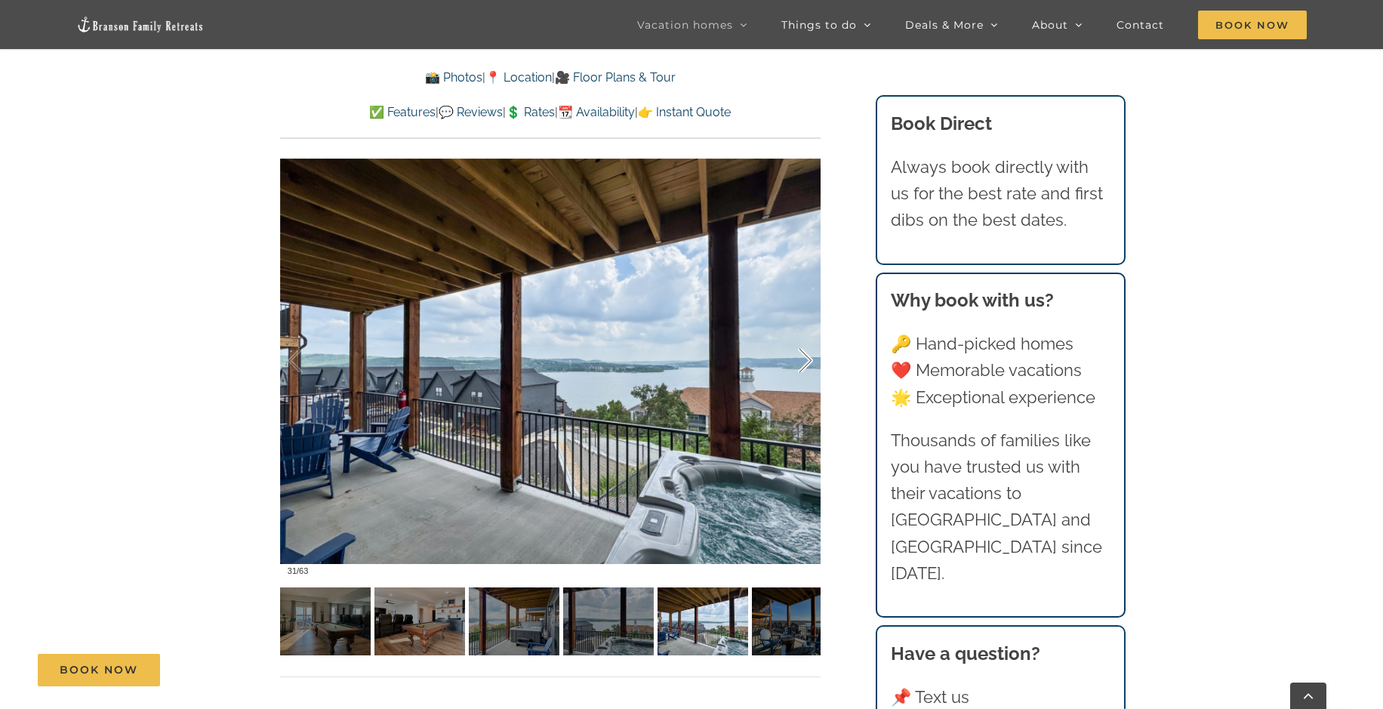
click at [807, 364] on div at bounding box center [789, 361] width 47 height 94
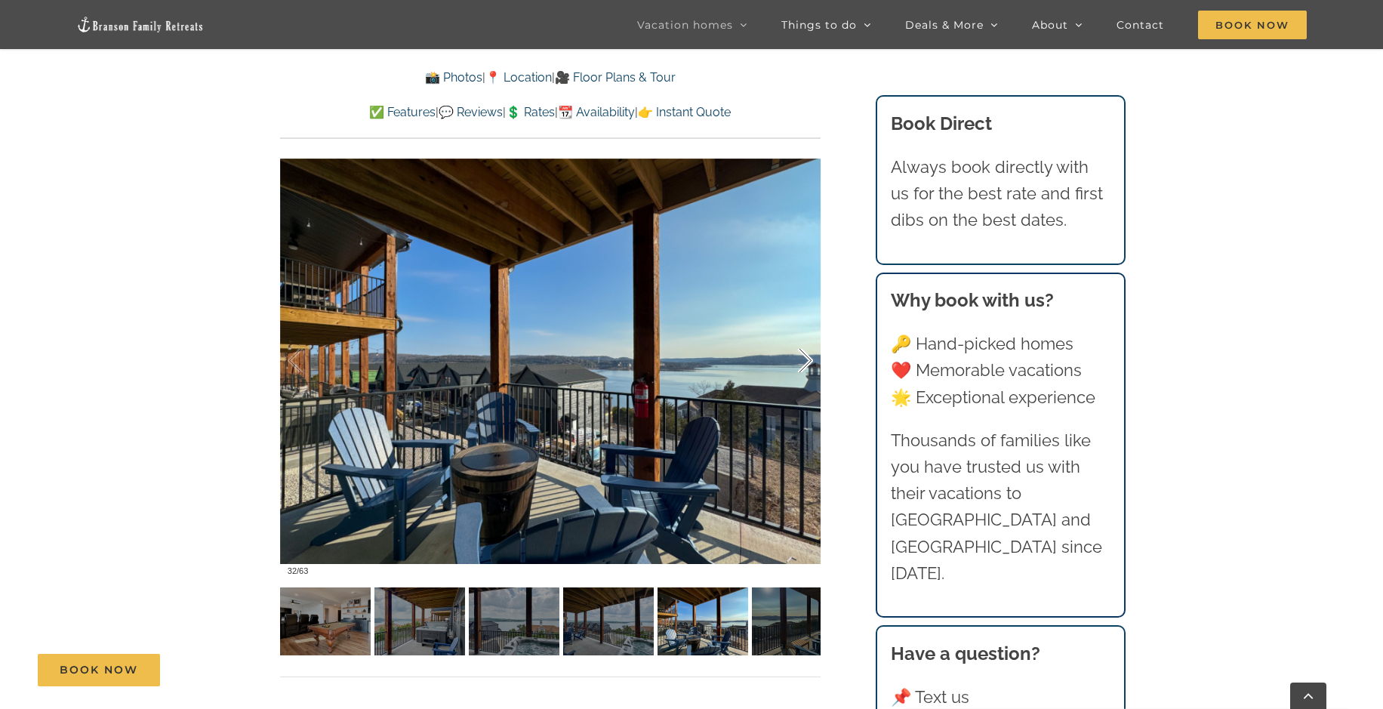
click at [807, 364] on div at bounding box center [789, 361] width 47 height 94
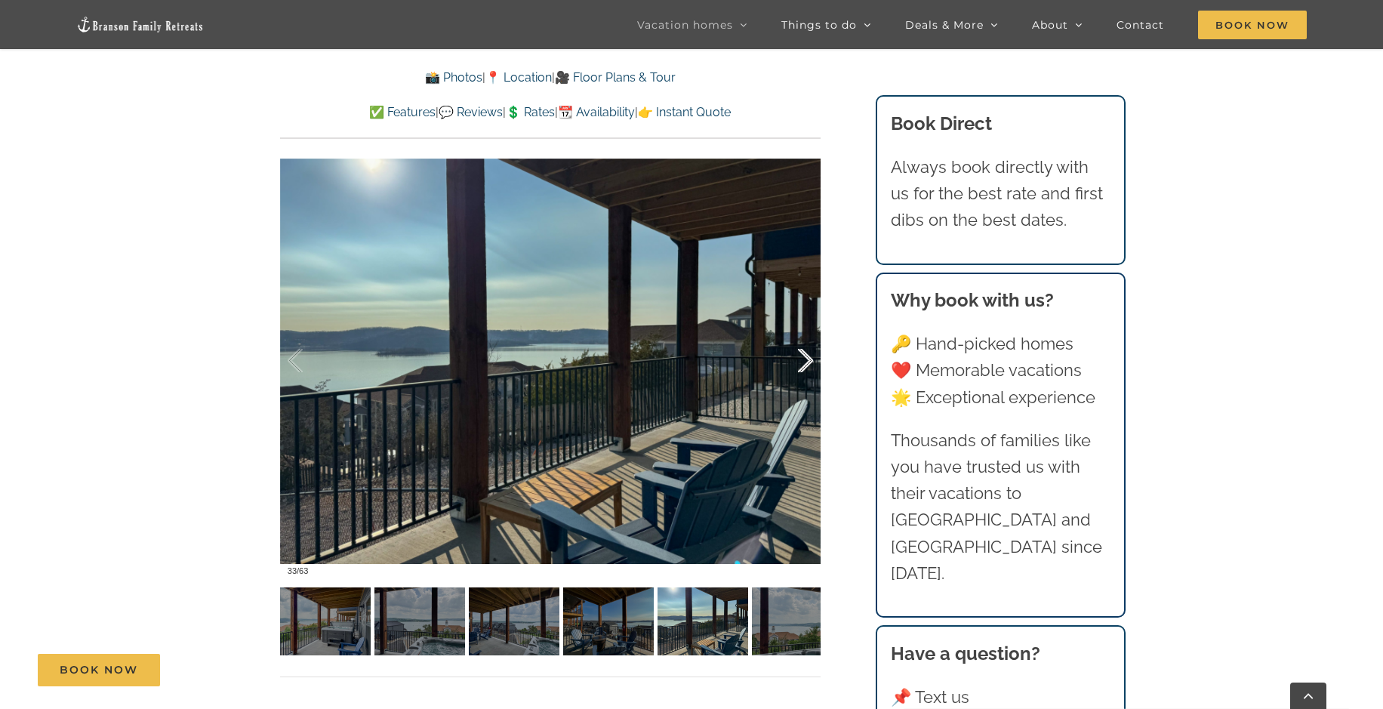
click at [807, 364] on div at bounding box center [789, 361] width 47 height 94
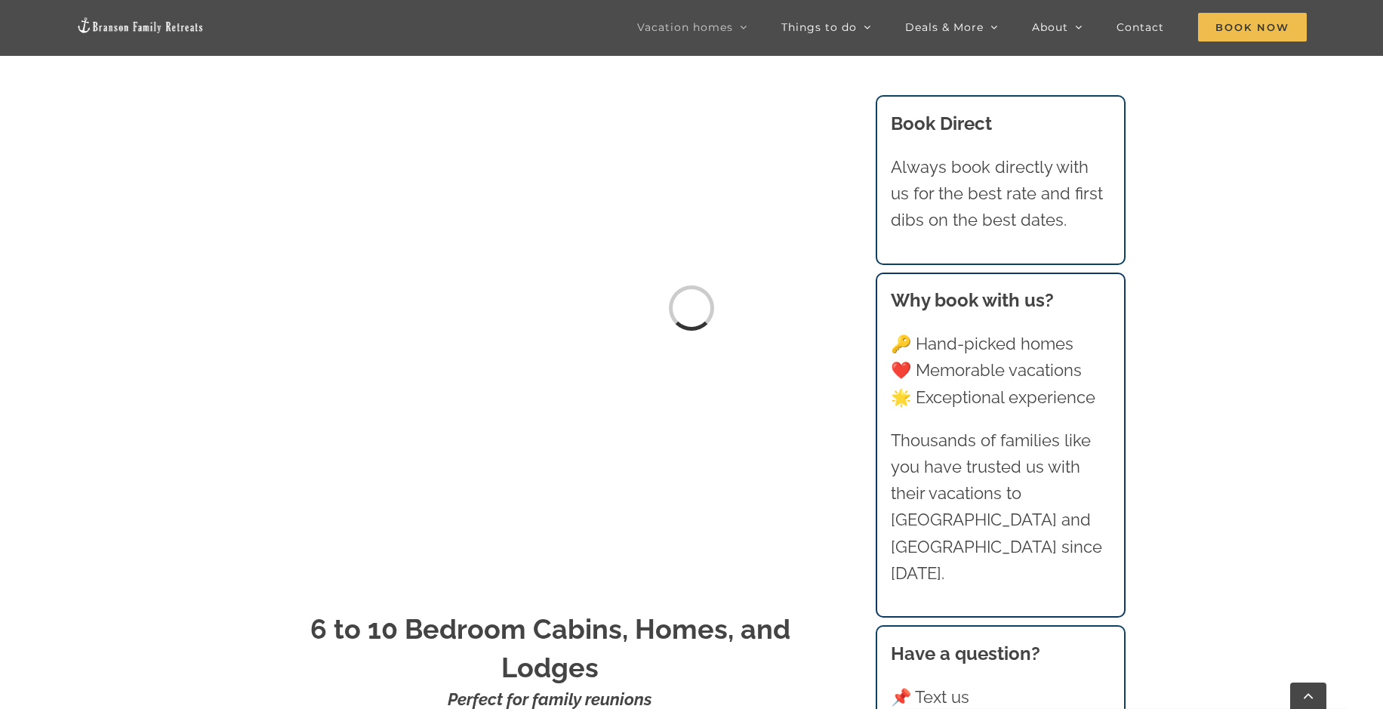
scroll to position [1359, 0]
